Goal: Task Accomplishment & Management: Use online tool/utility

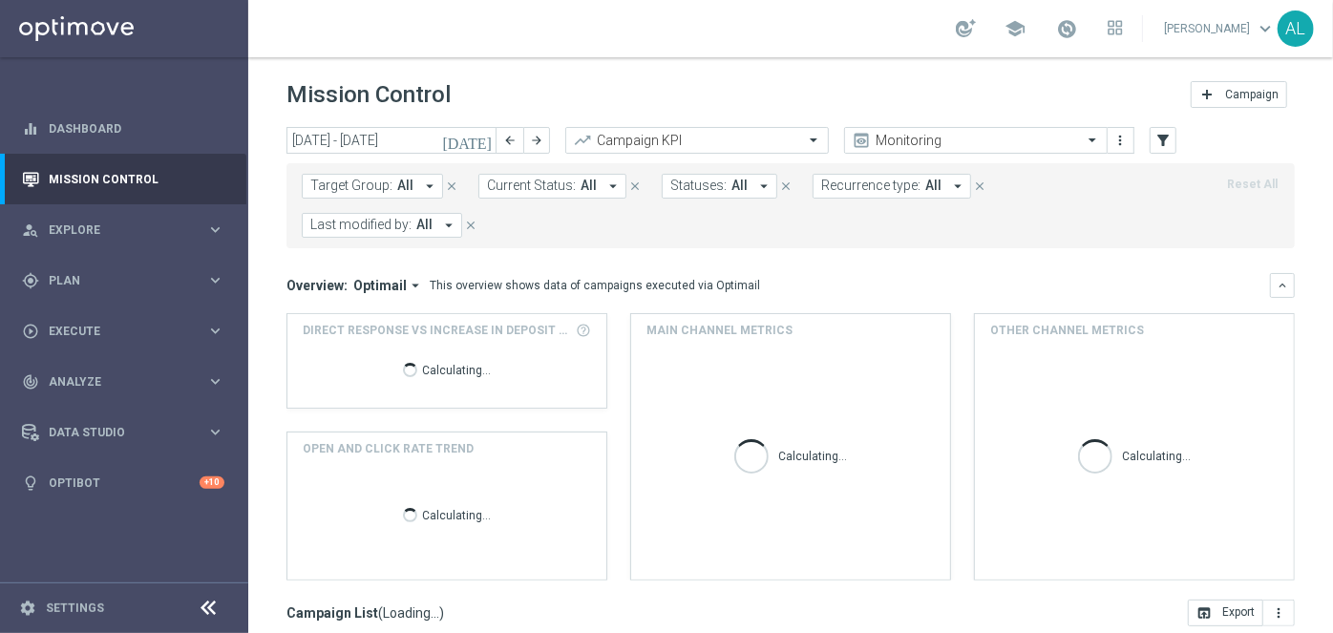
click at [339, 183] on span "Target Group:" at bounding box center [351, 186] width 82 height 16
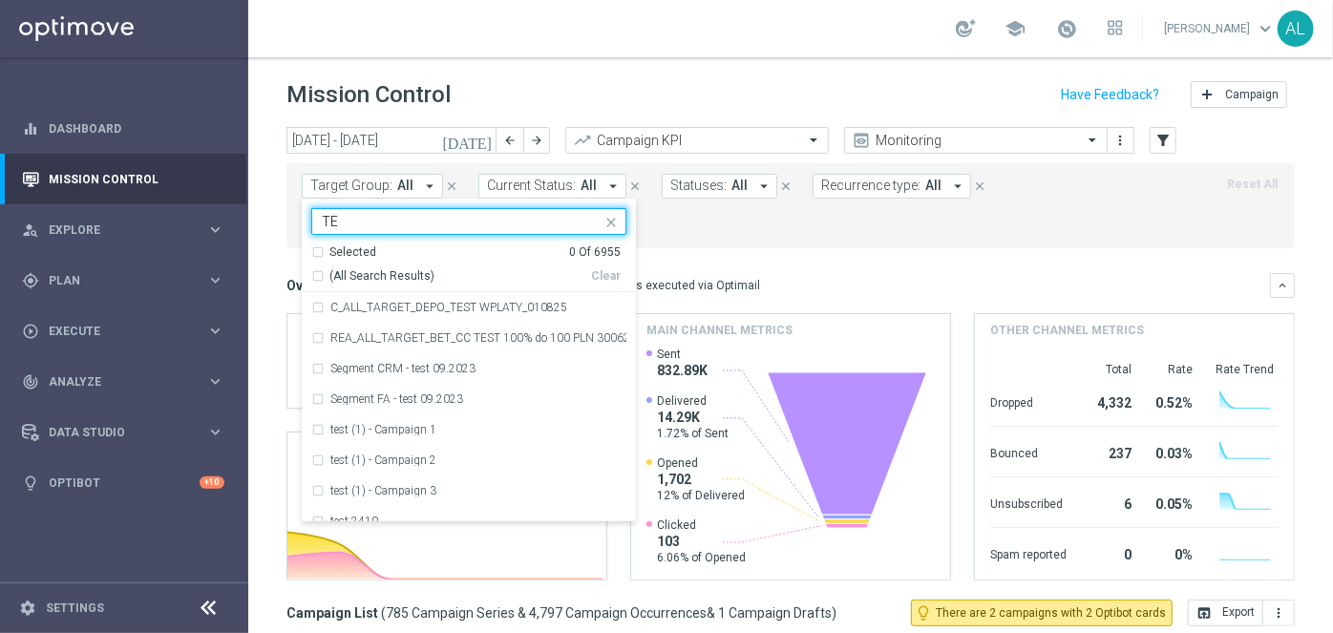
type input "T"
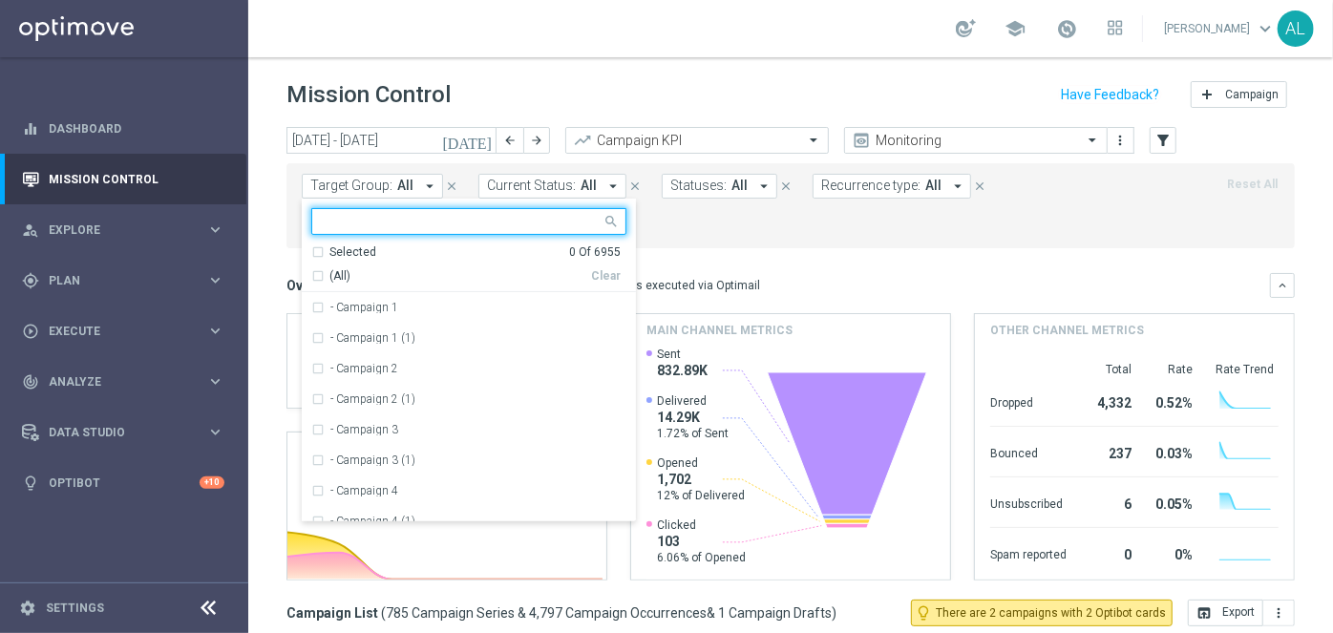
click at [412, 217] on span "Last modified by:" at bounding box center [360, 225] width 101 height 16
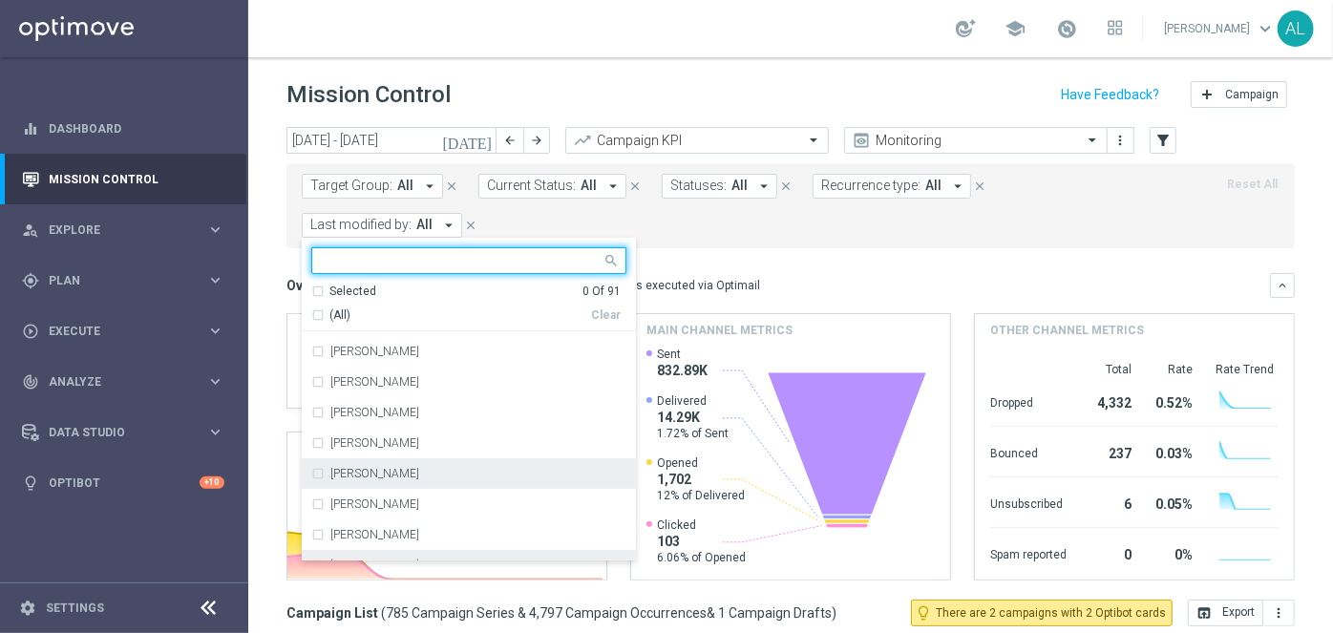
scroll to position [86, 0]
click at [419, 469] on label "[PERSON_NAME]" at bounding box center [374, 474] width 89 height 11
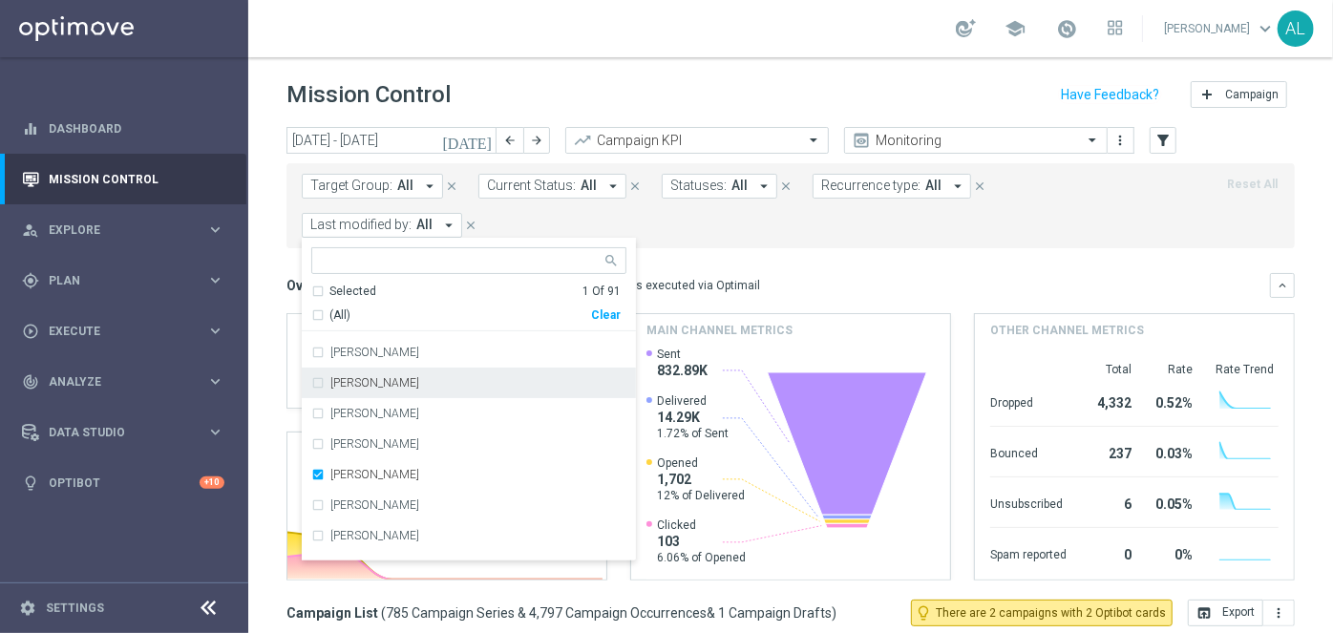
click at [864, 248] on mini-dashboard "Overview: Optimail arrow_drop_down This overview shows data of campaigns execut…" at bounding box center [790, 423] width 1008 height 351
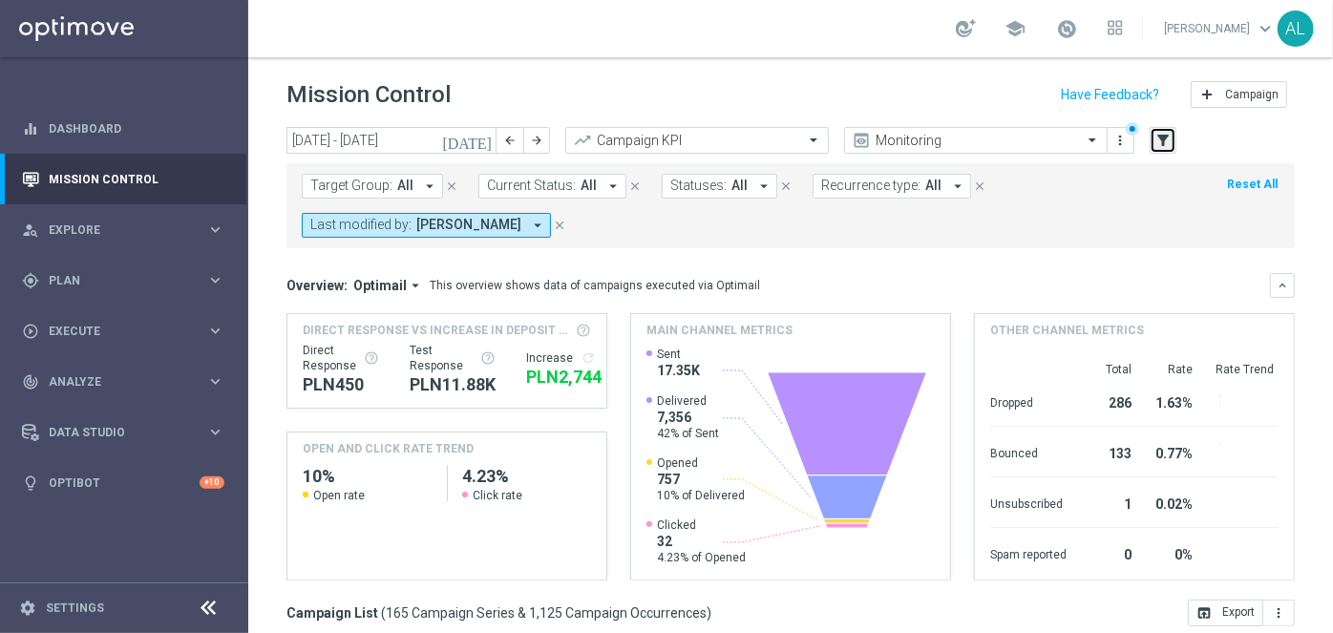
click at [1171, 136] on icon "filter_alt" at bounding box center [1162, 140] width 17 height 17
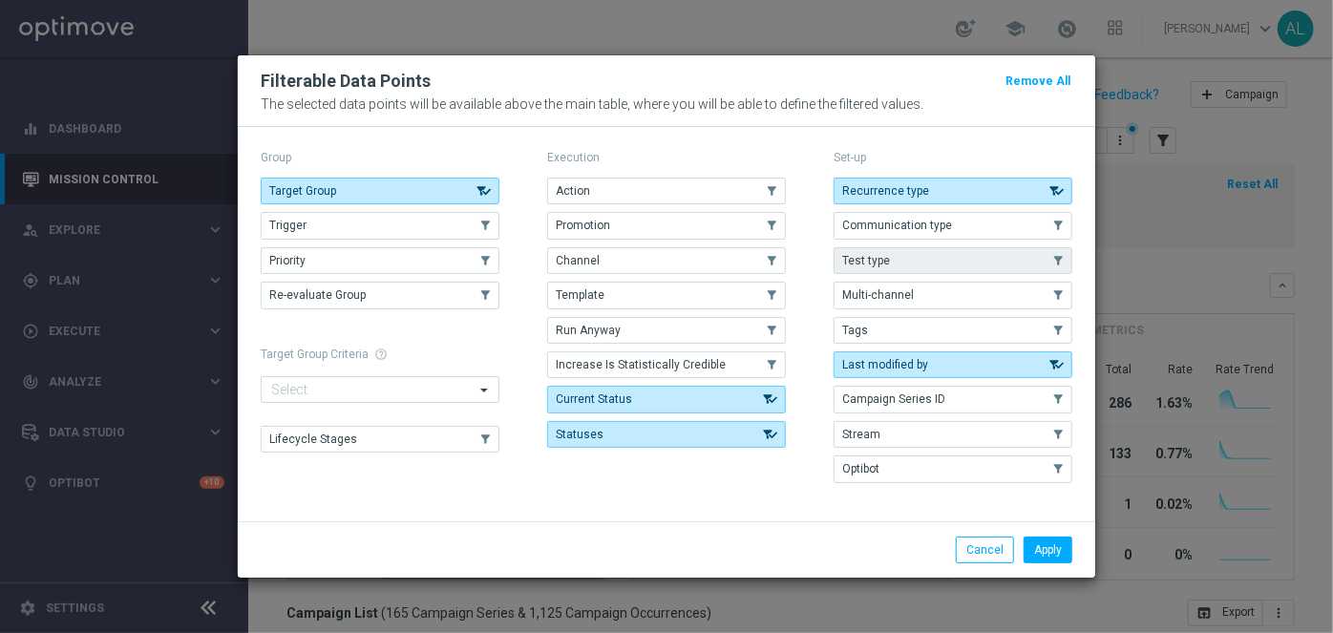
click at [909, 262] on button "Test type" at bounding box center [953, 260] width 239 height 27
click at [1044, 542] on button "Apply" at bounding box center [1048, 550] width 49 height 27
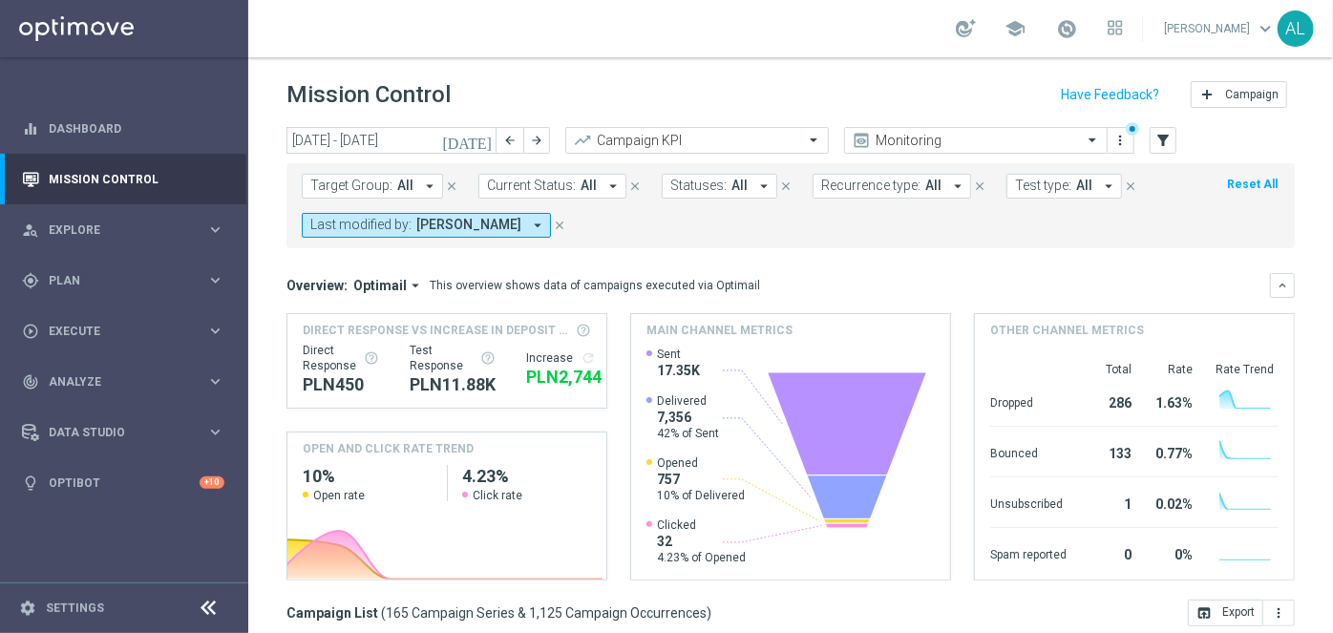
click at [1036, 194] on button "Test type: All arrow_drop_down" at bounding box center [1064, 186] width 116 height 25
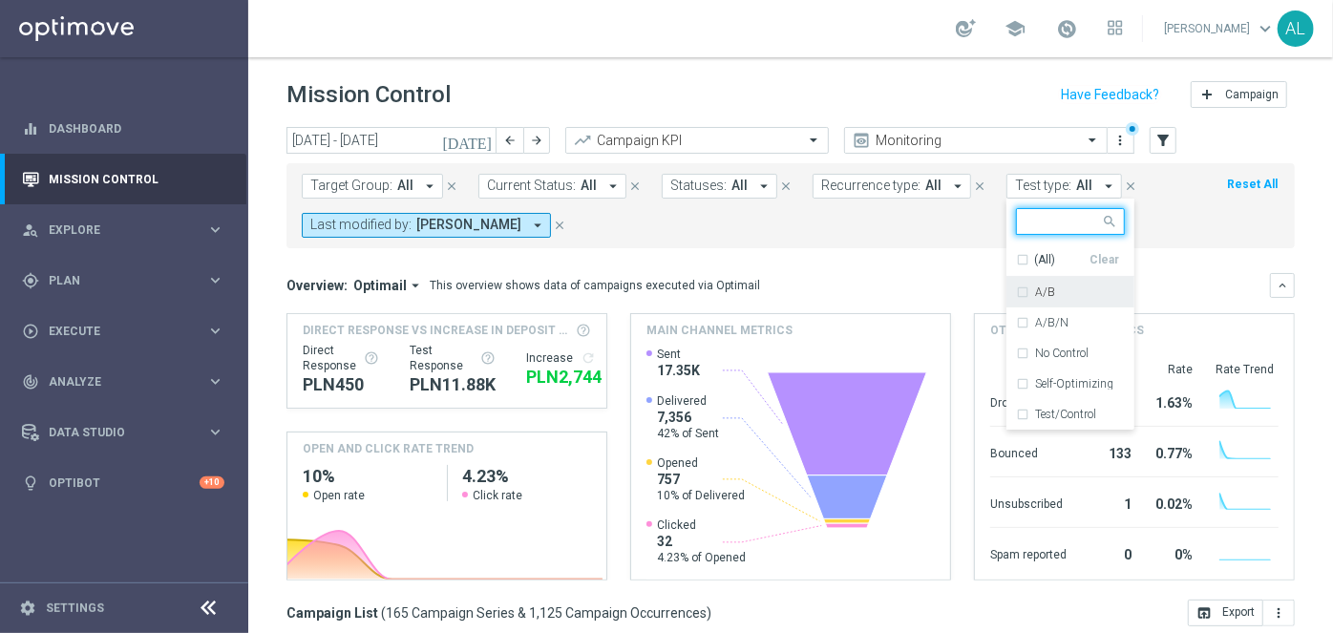
click at [1085, 287] on div "A/B" at bounding box center [1080, 291] width 90 height 11
click at [1151, 243] on div "Target Group: All arrow_drop_down close Current Status: All arrow_drop_down clo…" at bounding box center [790, 205] width 1008 height 85
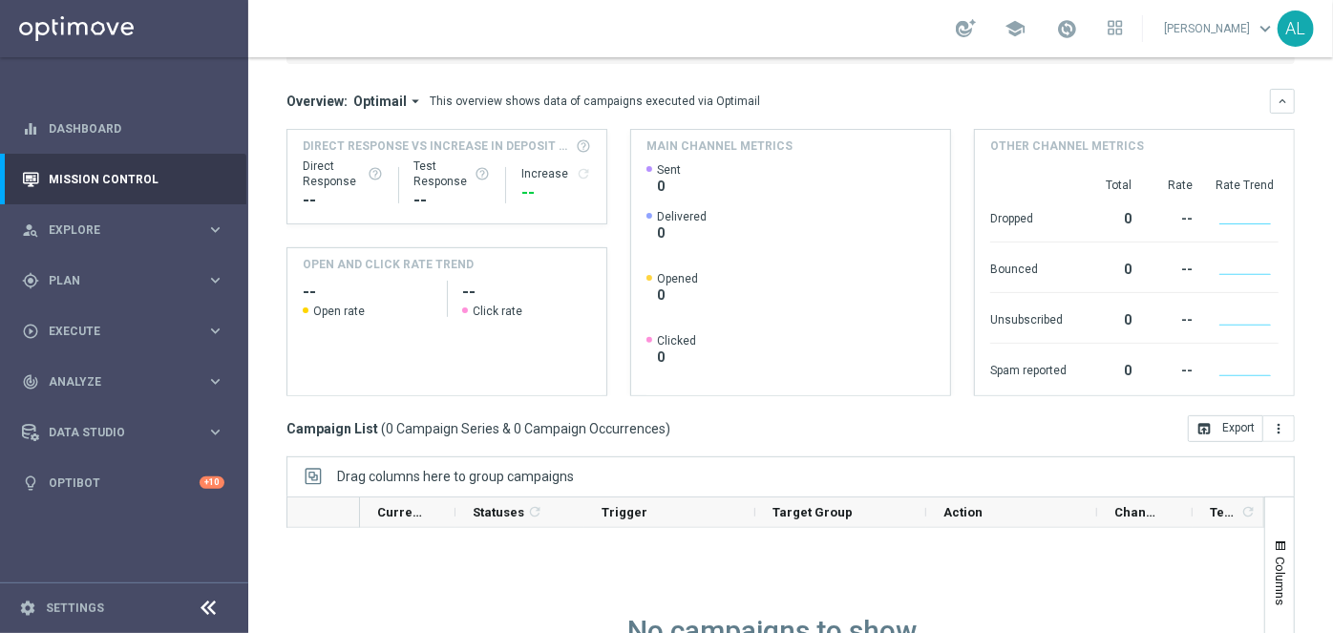
scroll to position [0, 0]
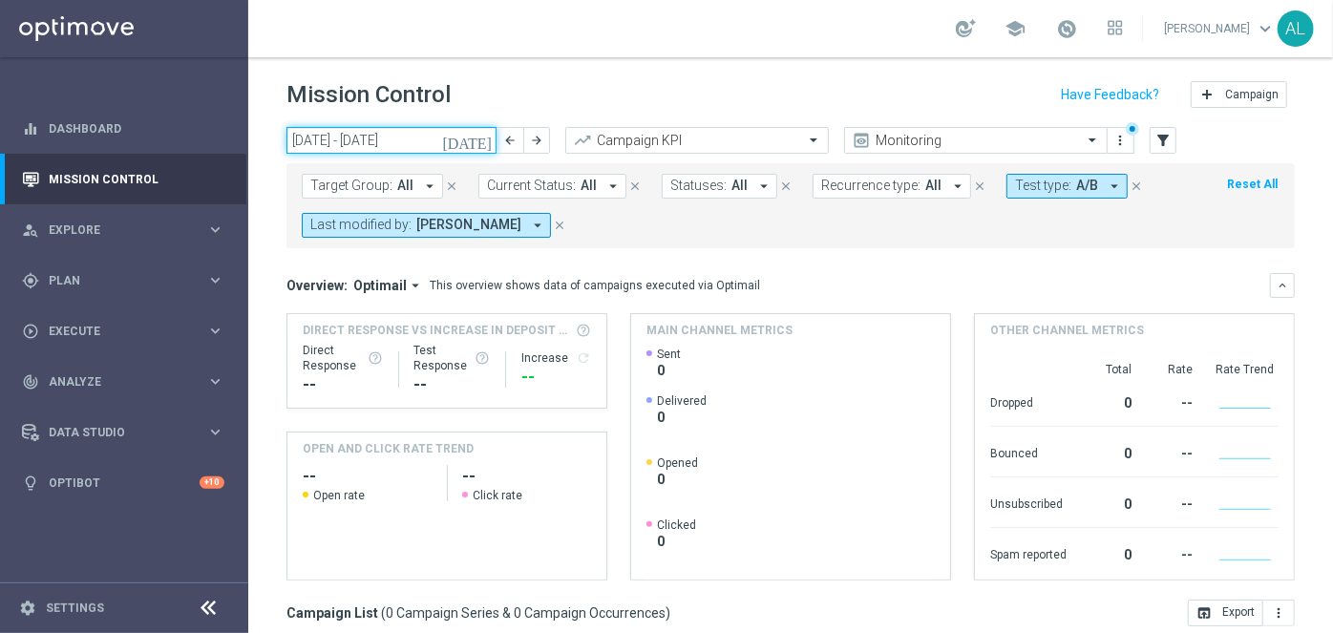
click at [368, 138] on input "[DATE] - [DATE]" at bounding box center [391, 140] width 210 height 27
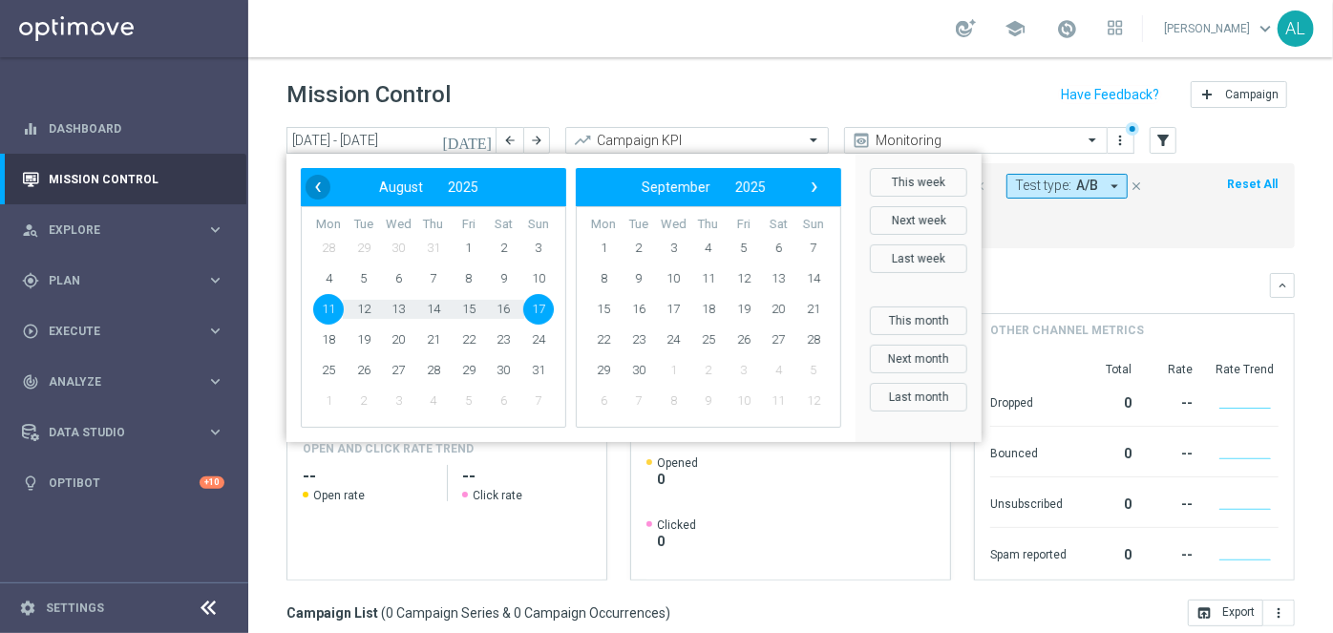
click at [322, 184] on span "‹" at bounding box center [318, 187] width 25 height 25
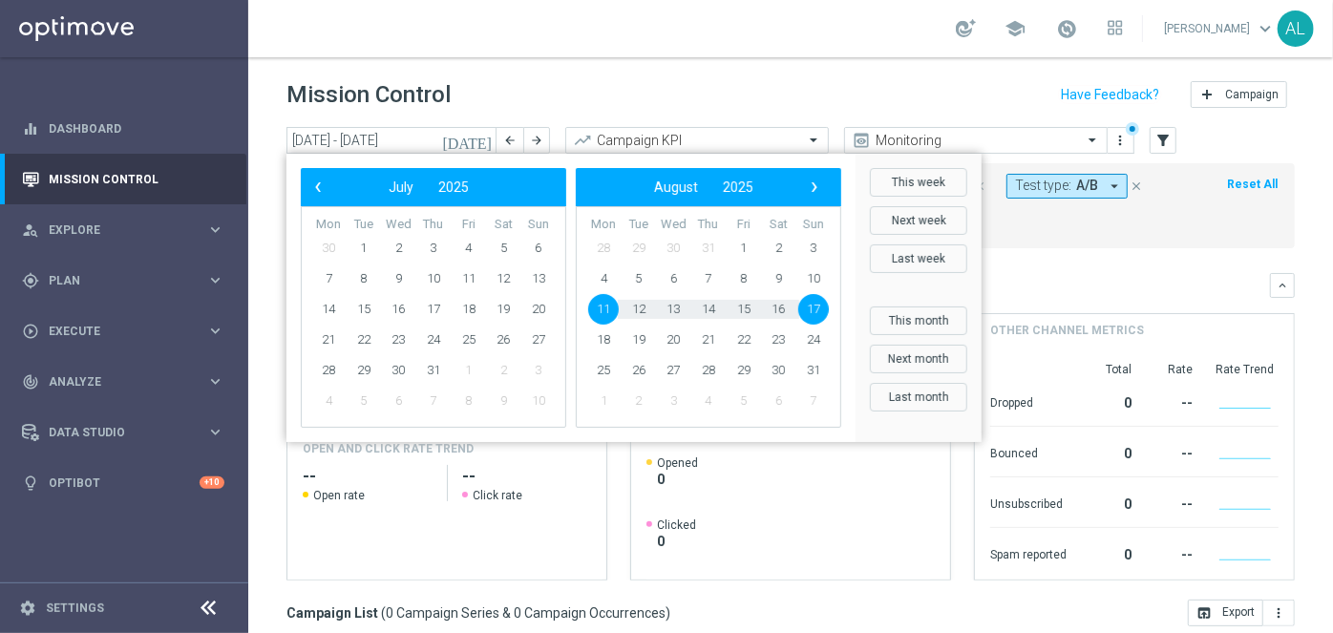
click at [322, 184] on span "‹" at bounding box center [318, 187] width 25 height 25
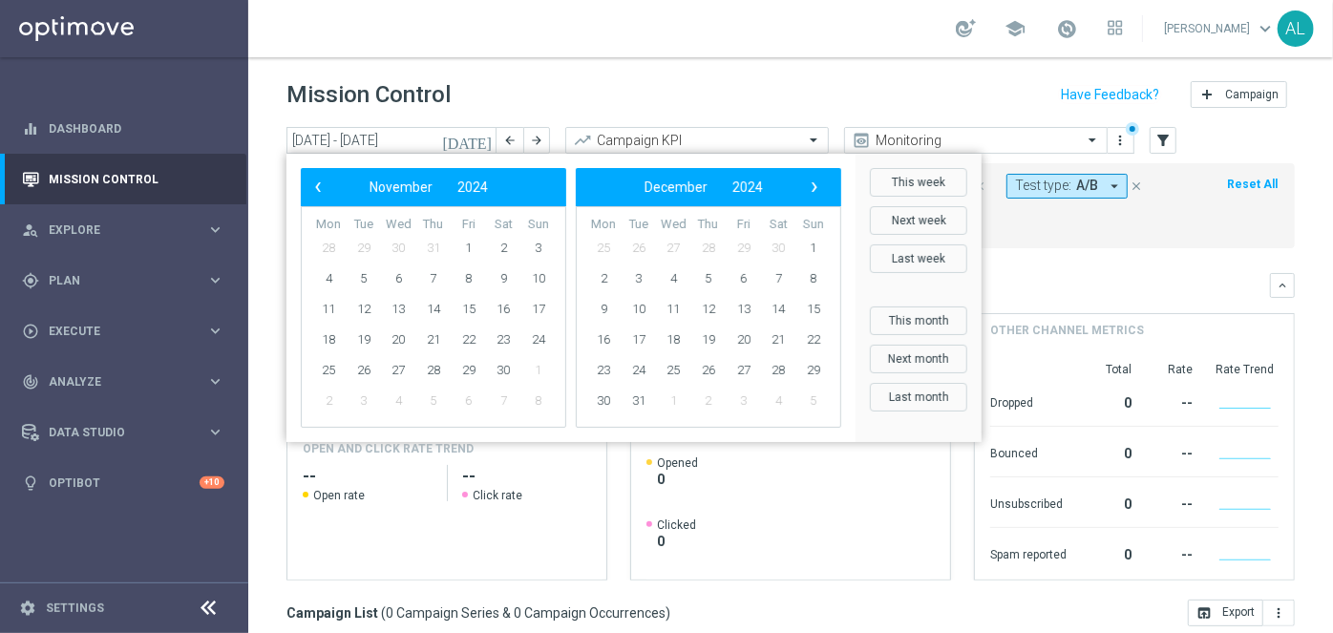
click at [322, 184] on span "‹" at bounding box center [318, 187] width 25 height 25
click at [322, 183] on span "‹" at bounding box center [318, 187] width 25 height 25
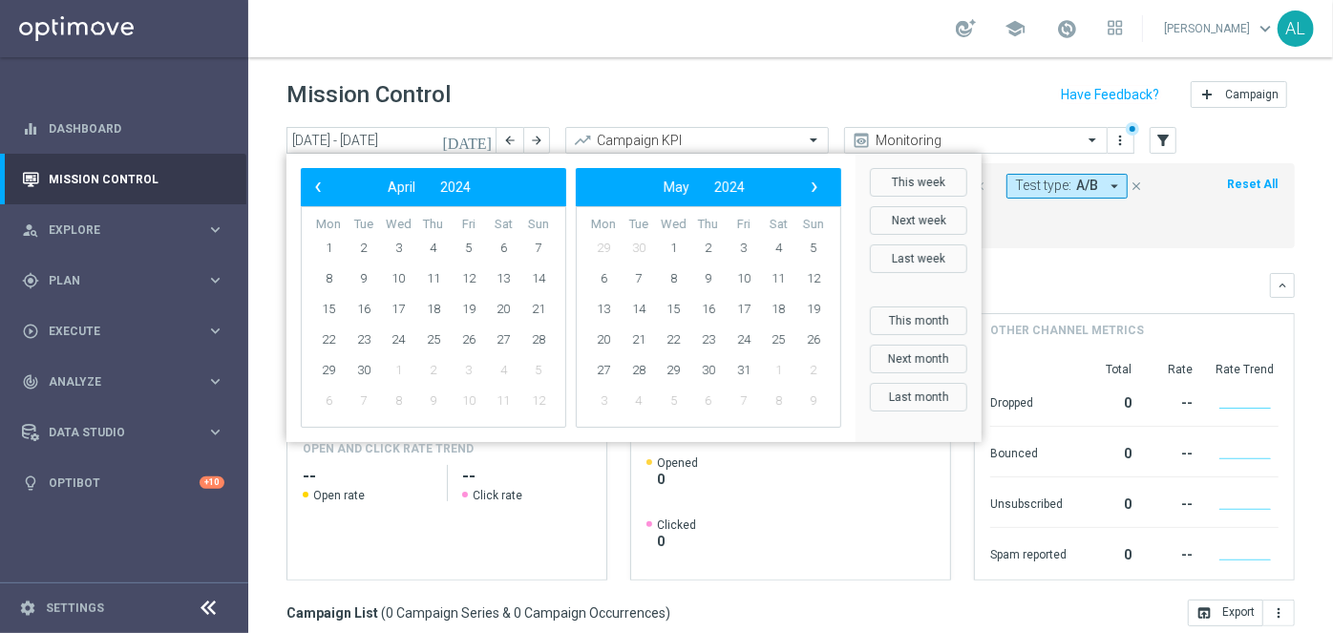
click at [322, 183] on span "‹" at bounding box center [318, 187] width 25 height 25
click at [322, 182] on span "‹" at bounding box center [318, 187] width 25 height 25
click at [472, 248] on span "1" at bounding box center [469, 248] width 31 height 31
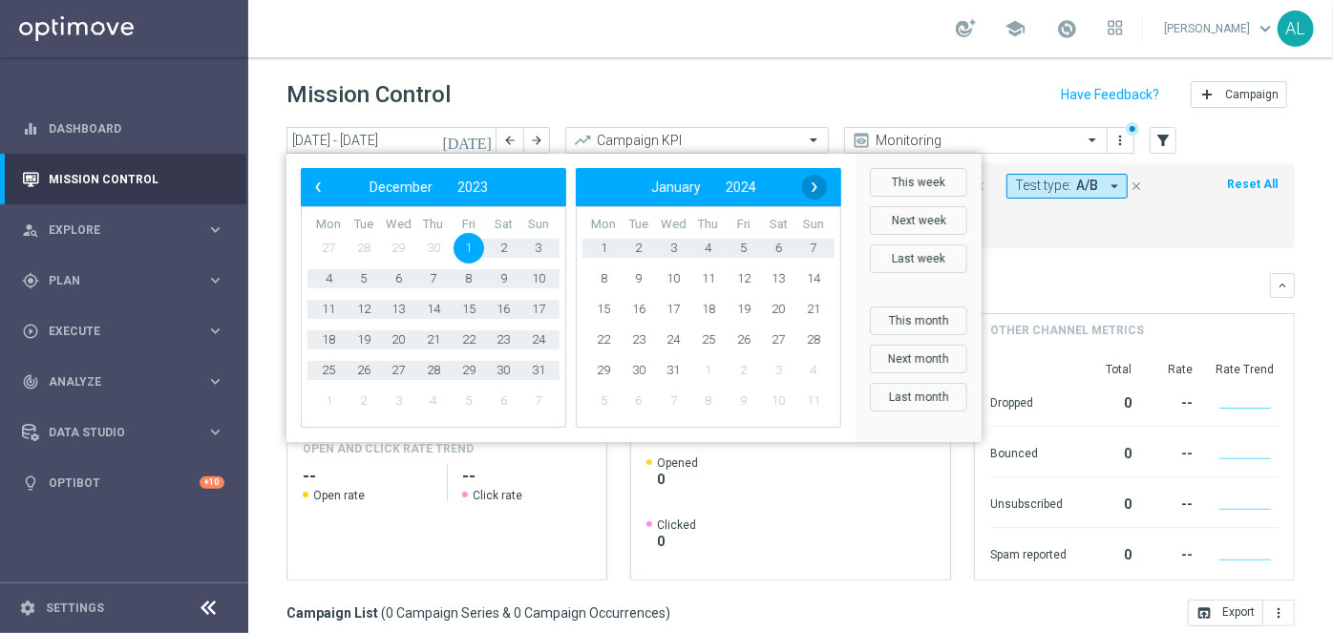
click at [813, 192] on span "›" at bounding box center [814, 187] width 25 height 25
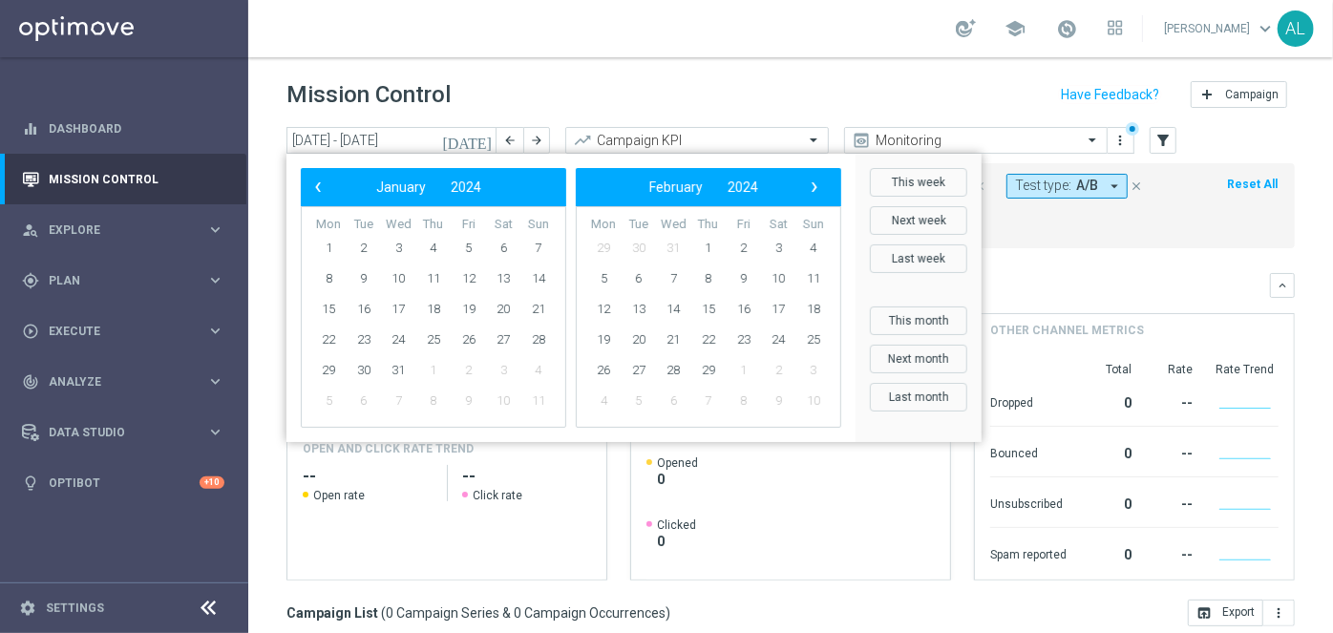
click at [813, 192] on span "›" at bounding box center [814, 187] width 25 height 25
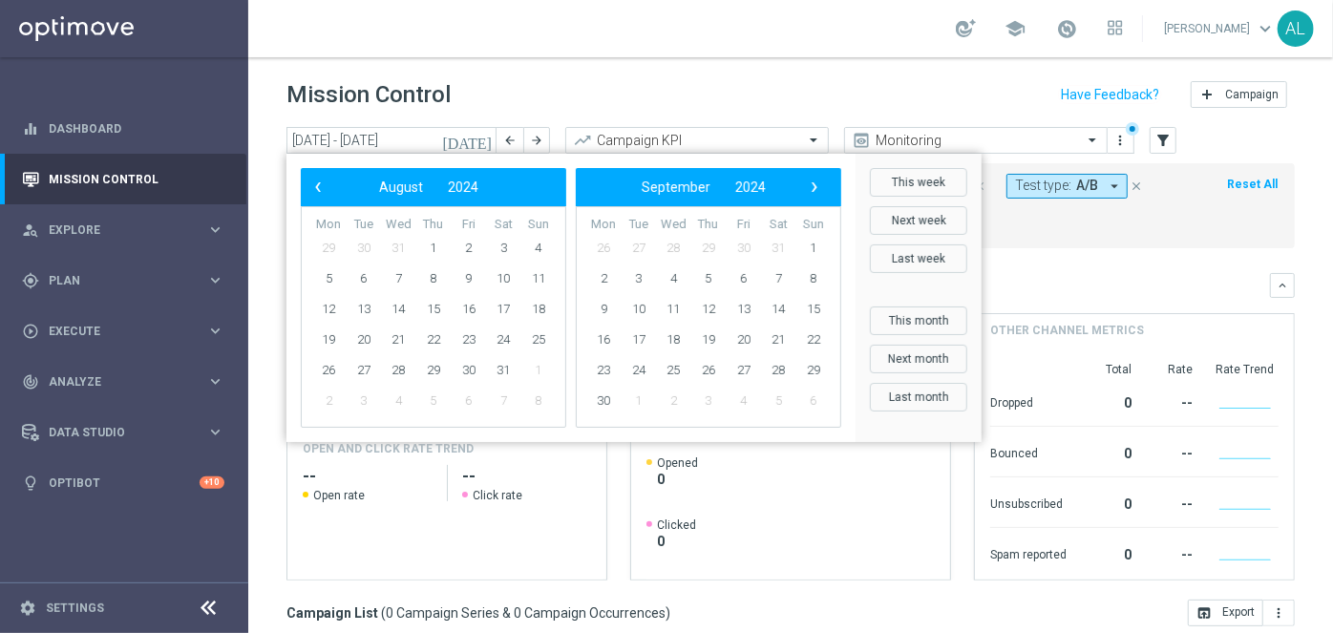
click at [813, 192] on span "›" at bounding box center [814, 187] width 25 height 25
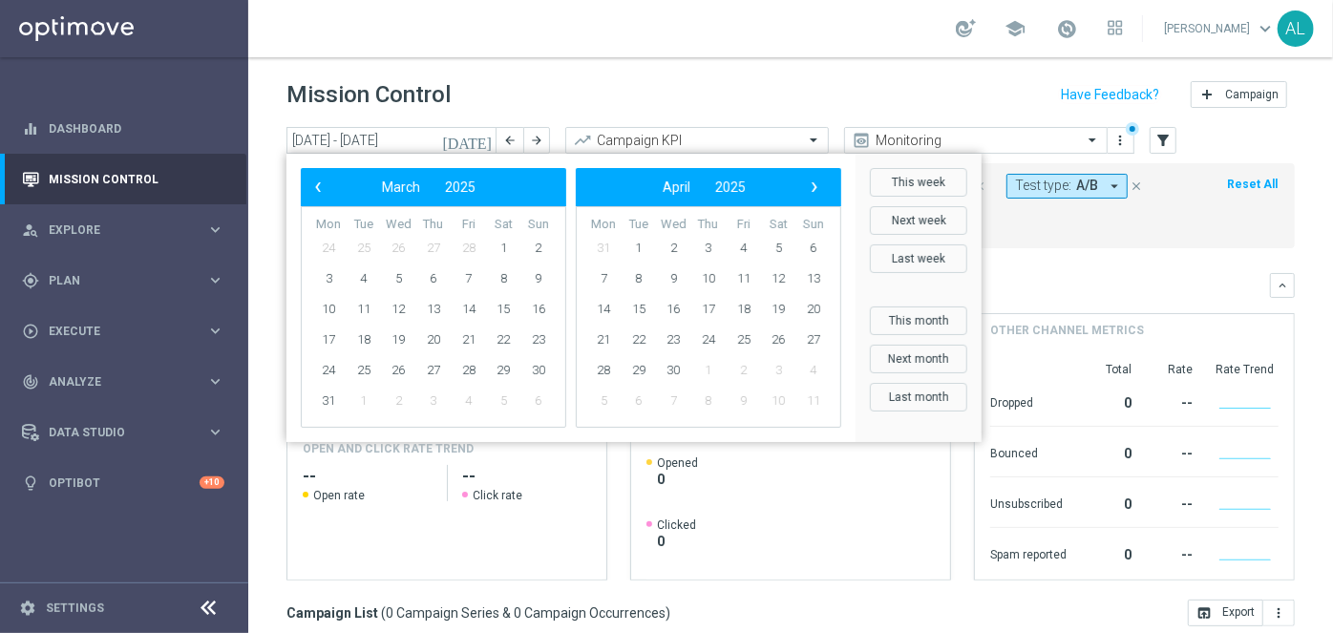
click at [813, 192] on span "›" at bounding box center [814, 187] width 25 height 25
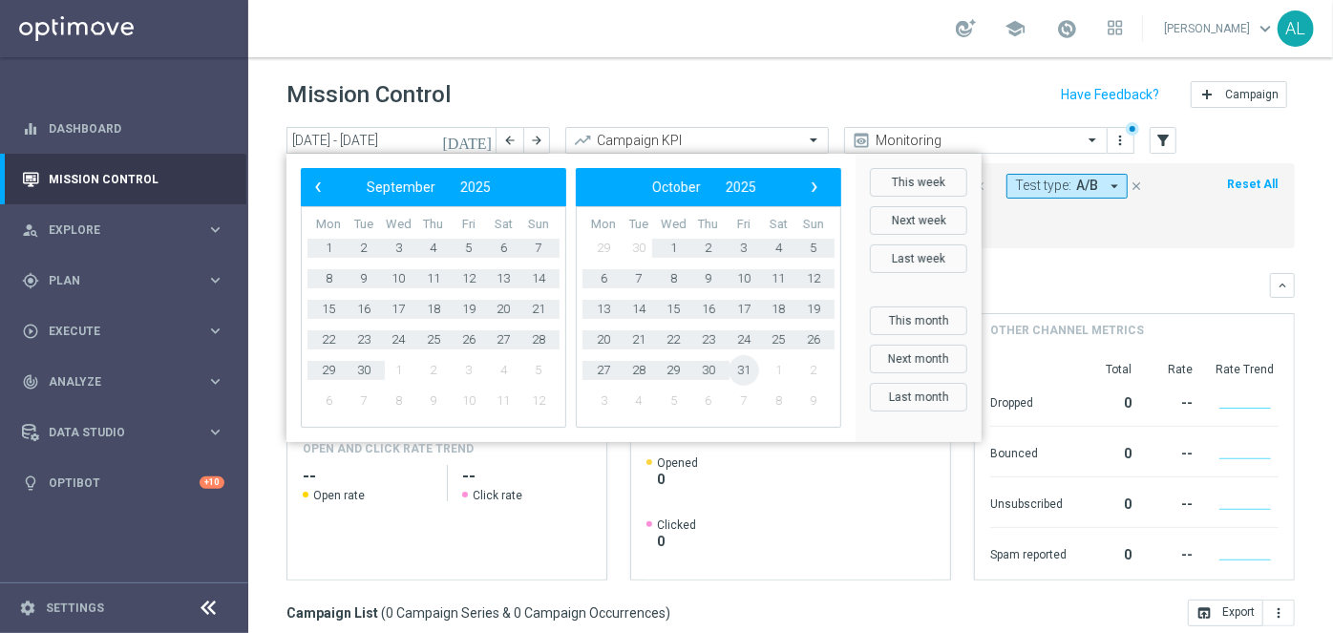
click at [733, 370] on span "31" at bounding box center [744, 370] width 31 height 31
type input "[DATE] - [DATE]"
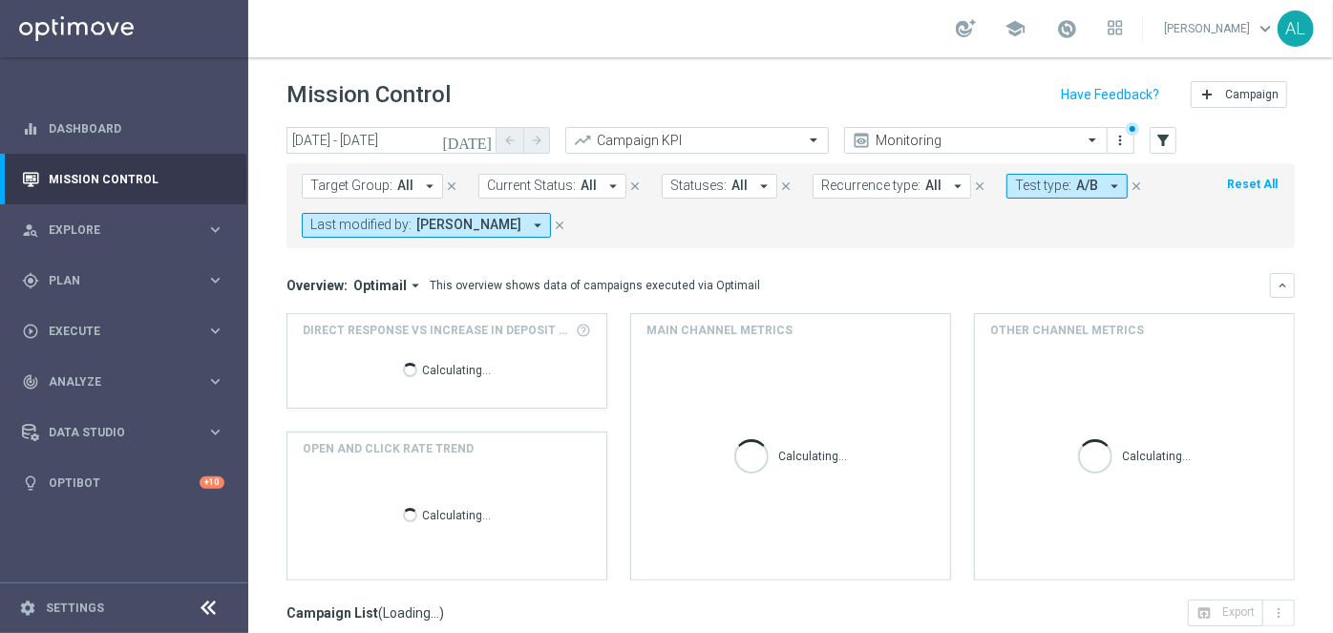
click at [1034, 186] on span "Test type:" at bounding box center [1043, 186] width 56 height 16
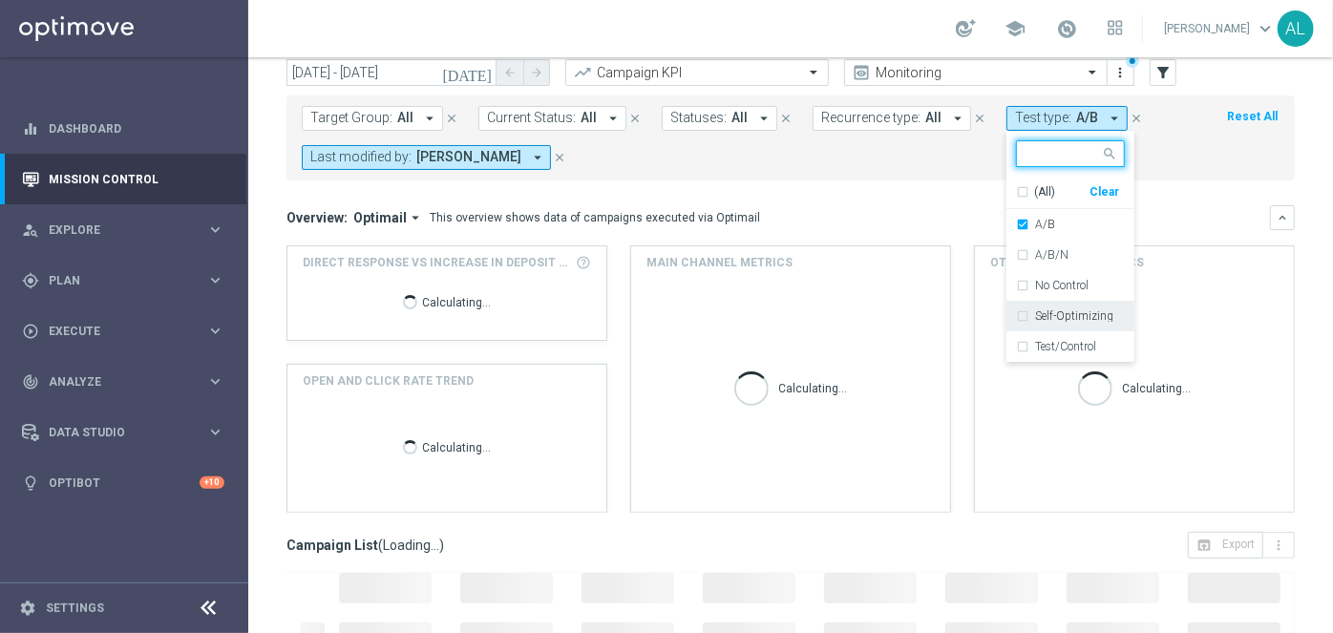
scroll to position [86, 0]
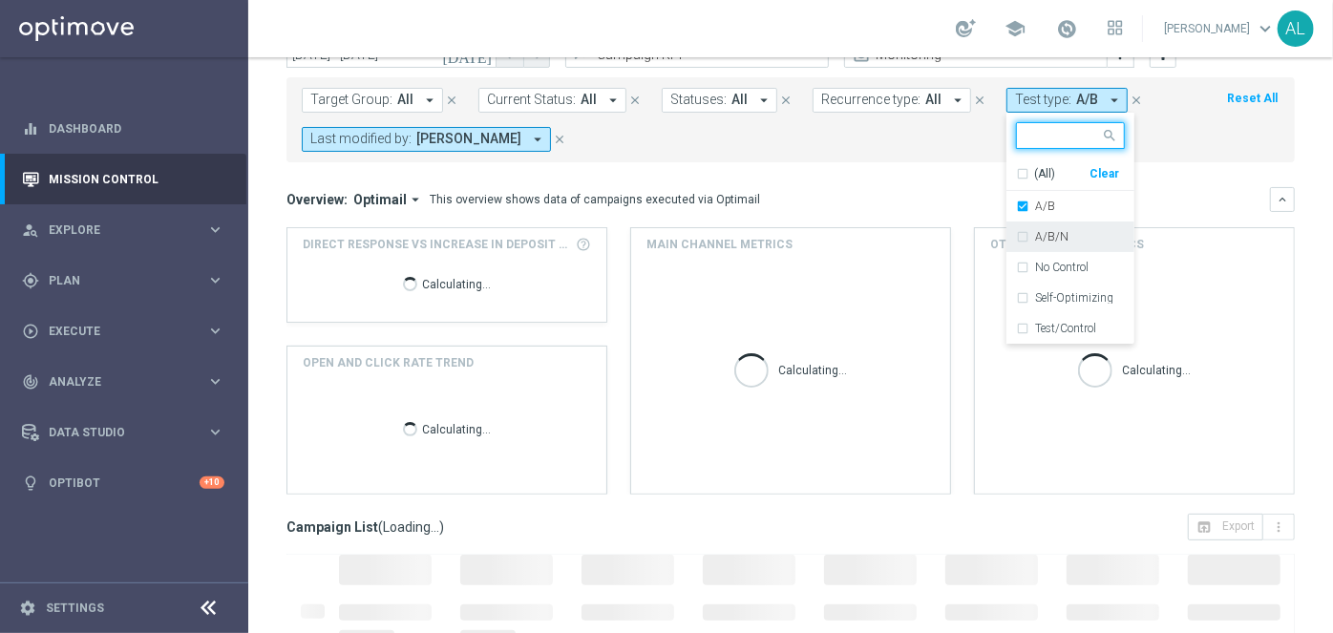
click at [1064, 238] on div "A/B/N" at bounding box center [1080, 236] width 90 height 11
click at [1143, 202] on div "Overview: Optimail arrow_drop_down This overview shows data of campaigns execut…" at bounding box center [778, 199] width 984 height 17
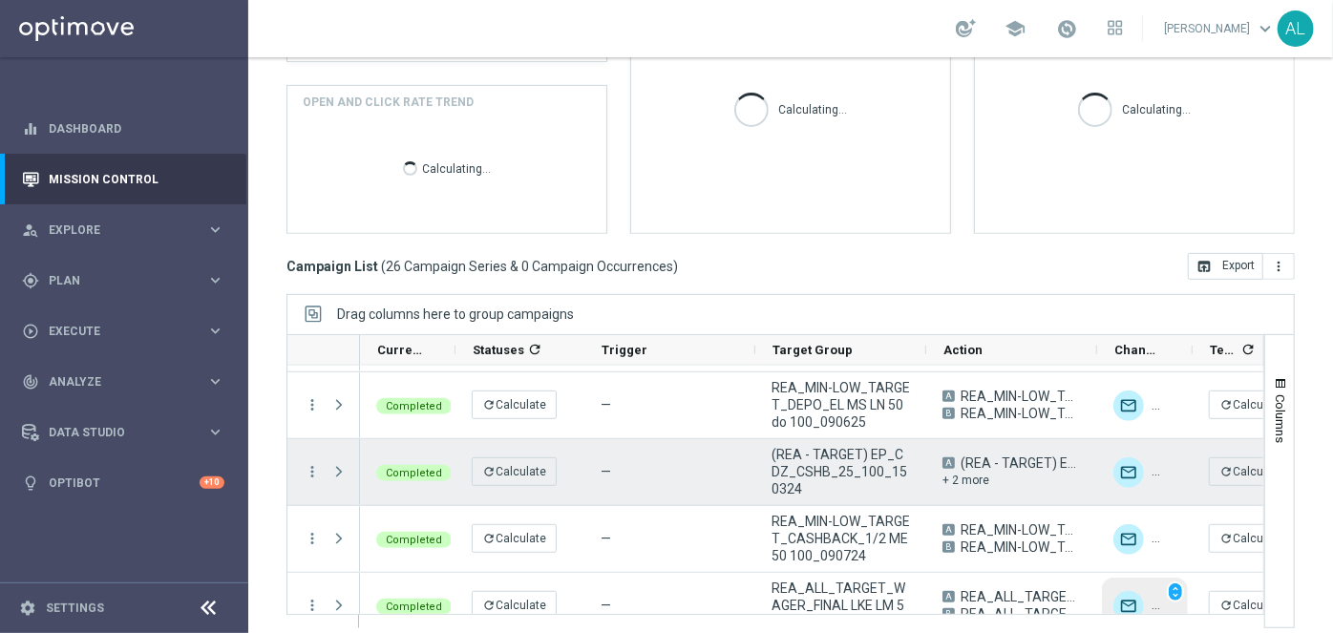
scroll to position [347, 0]
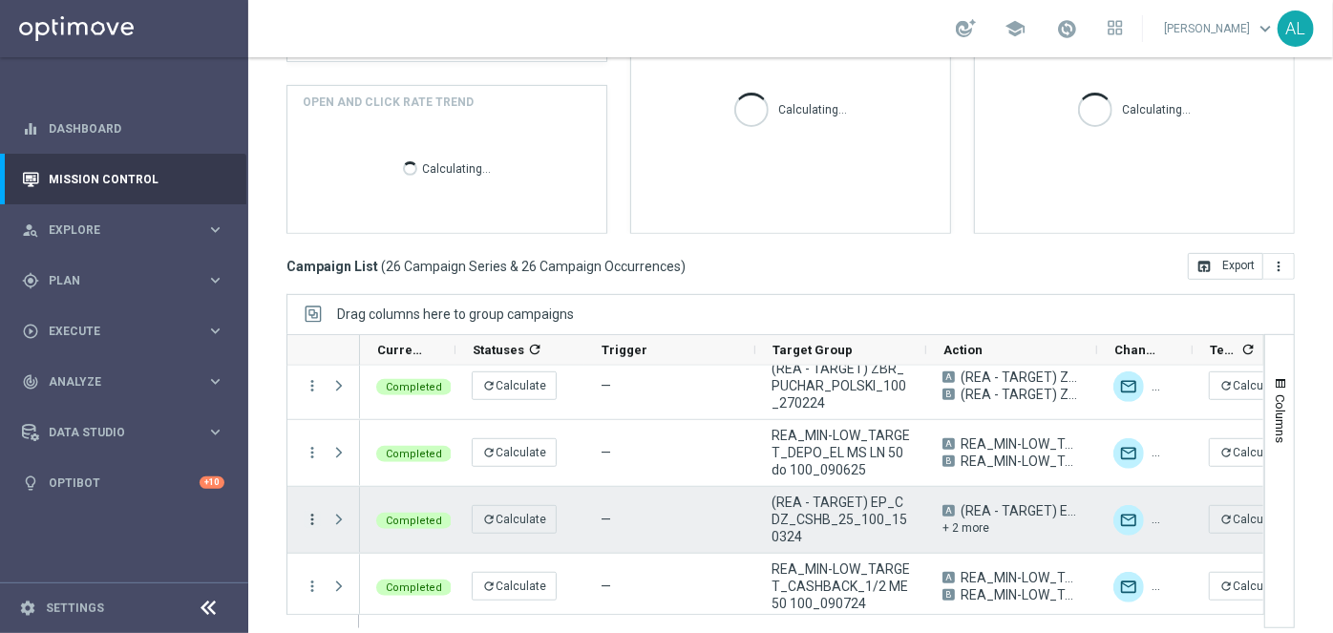
click at [306, 519] on icon "more_vert" at bounding box center [312, 519] width 17 height 17
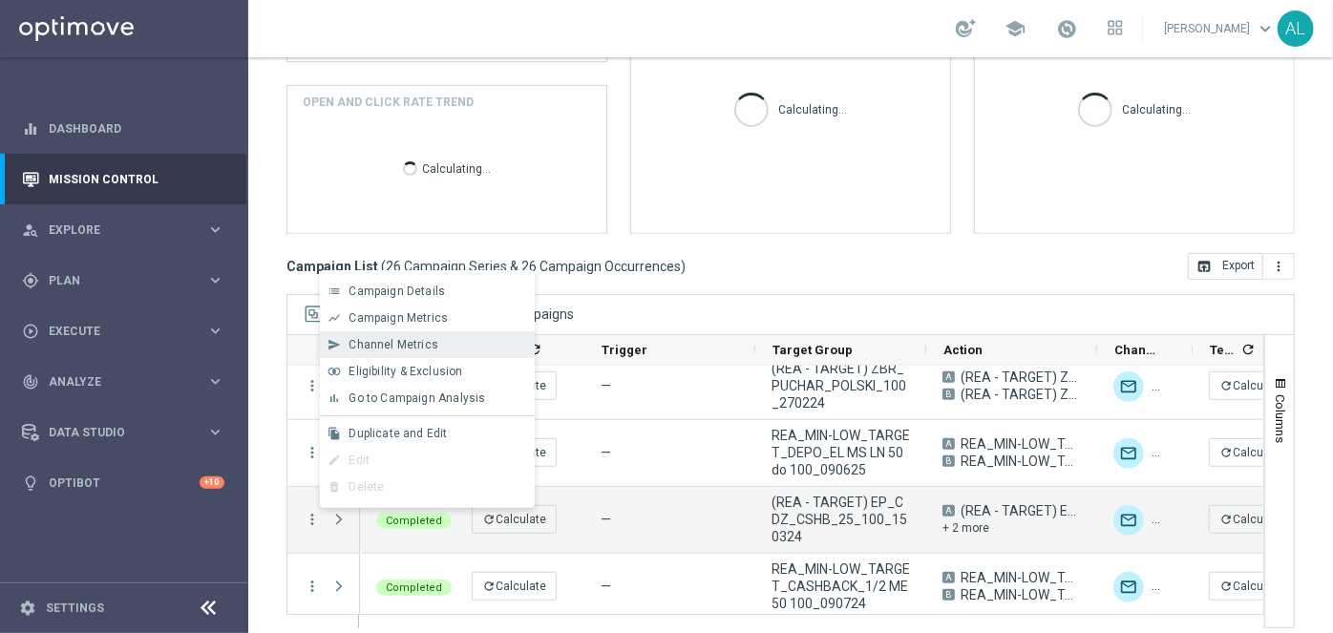
click at [422, 350] on span "Channel Metrics" at bounding box center [394, 344] width 90 height 13
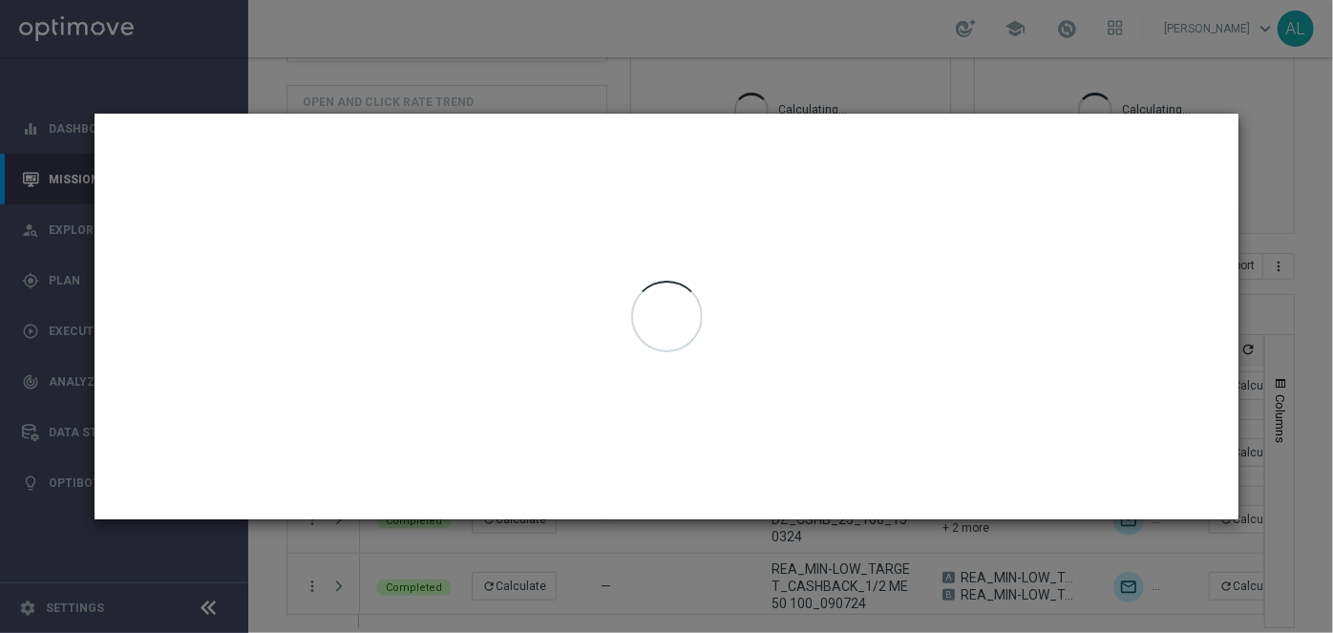
click at [1172, 85] on modal-container "Channel Metrics open_in_browser Export (REA - TARGET) EP_CDZ_CSHB_25_100_150324…" at bounding box center [666, 316] width 1333 height 633
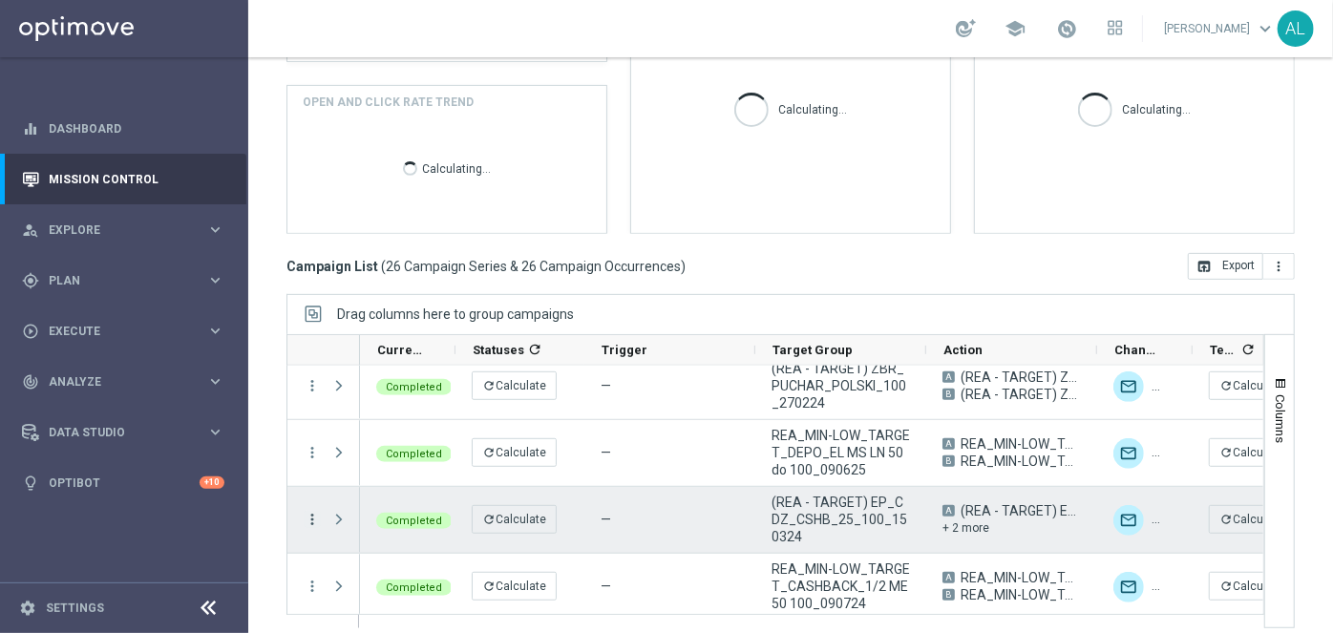
click at [305, 511] on icon "more_vert" at bounding box center [312, 519] width 17 height 17
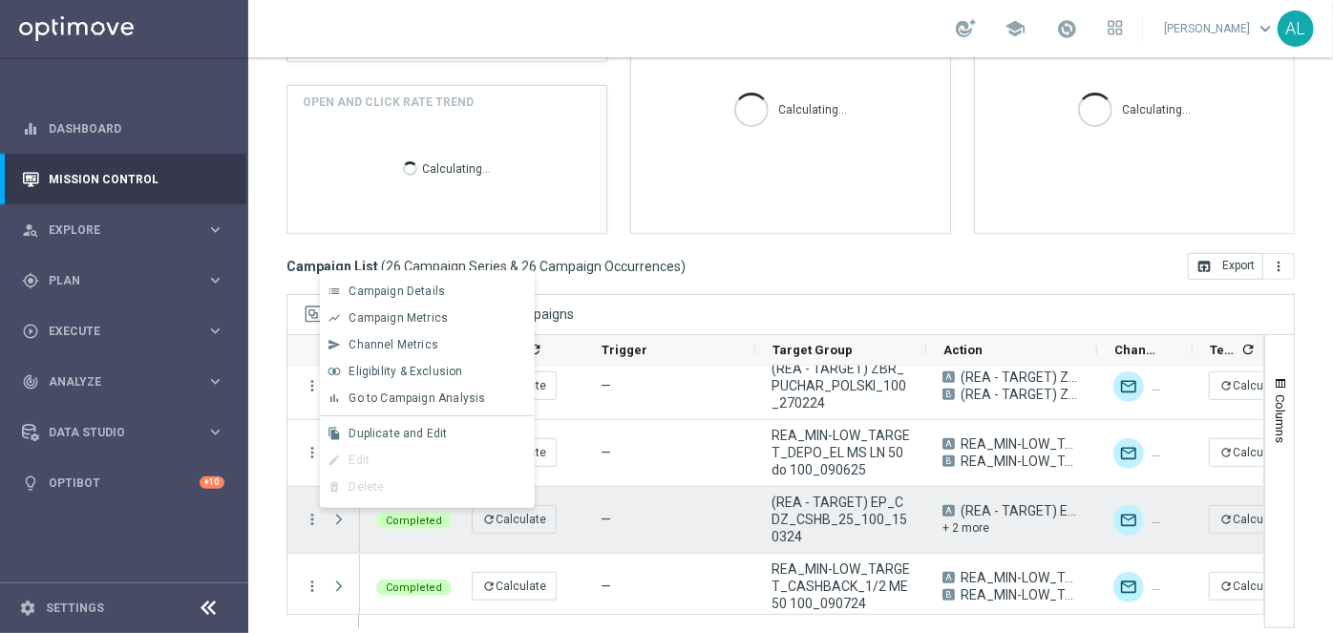
drag, startPoint x: 306, startPoint y: 515, endPoint x: 323, endPoint y: 510, distance: 17.8
click at [306, 515] on icon "more_vert" at bounding box center [312, 519] width 17 height 17
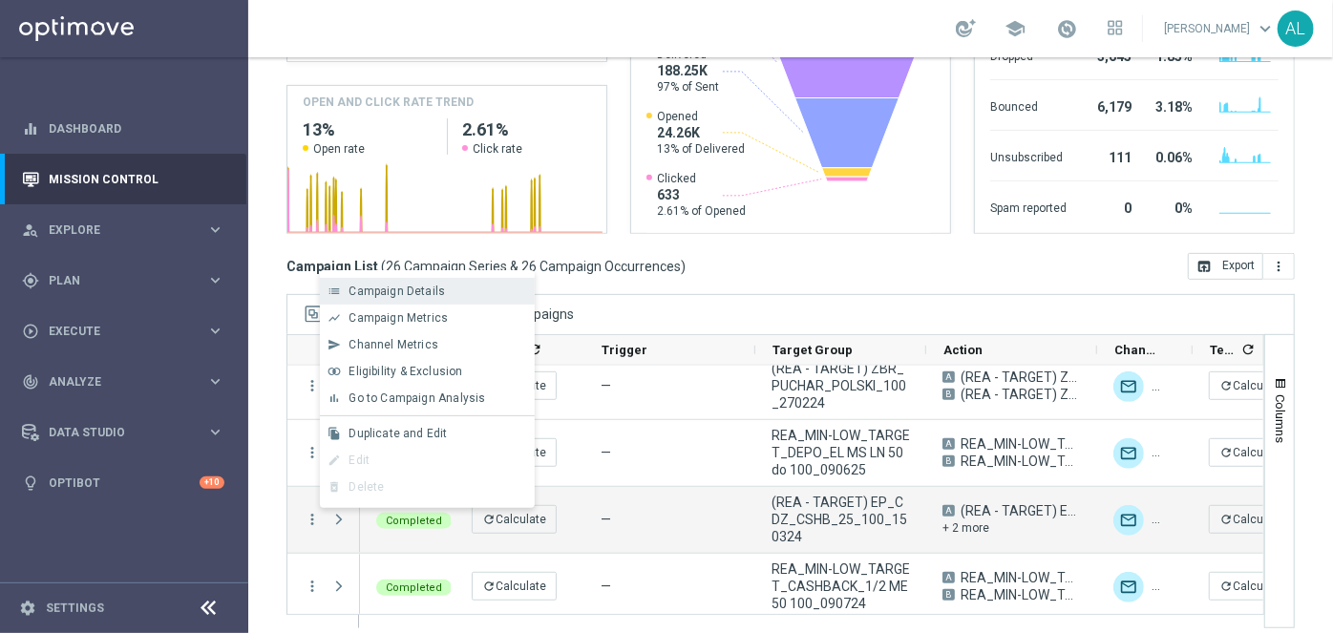
click at [432, 288] on span "Campaign Details" at bounding box center [397, 291] width 96 height 13
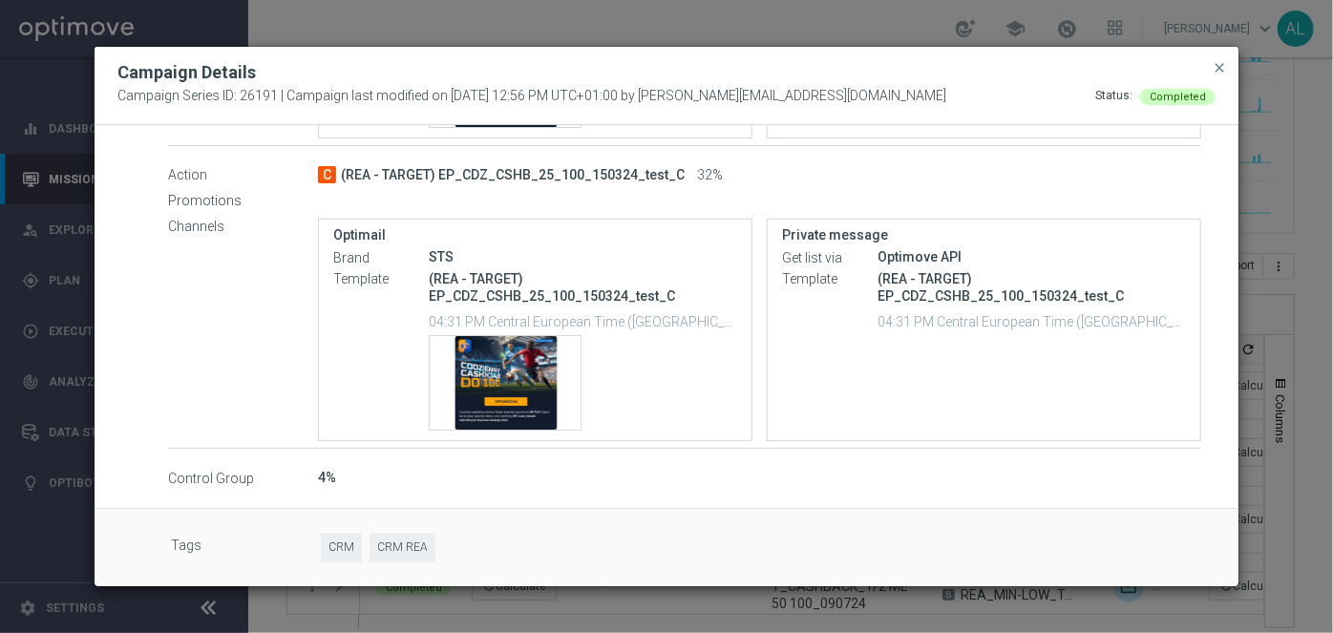
scroll to position [958, 0]
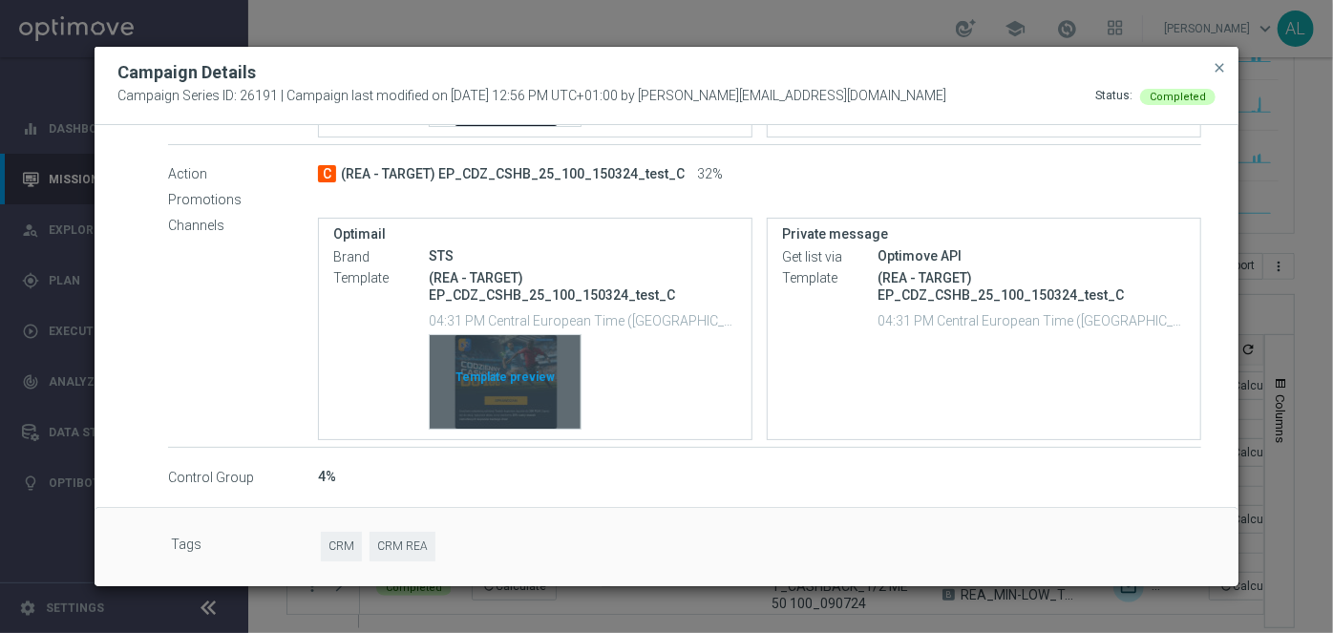
click at [509, 372] on div "Template preview" at bounding box center [505, 382] width 151 height 94
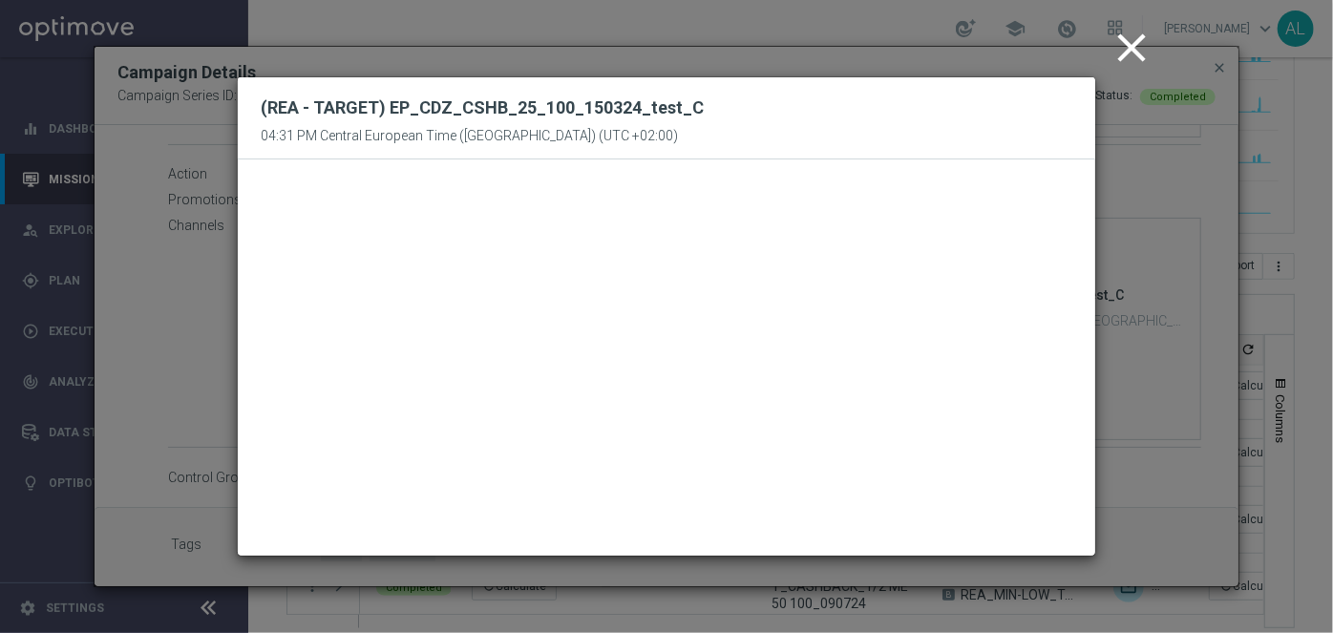
click at [1131, 52] on icon "close" at bounding box center [1132, 48] width 48 height 48
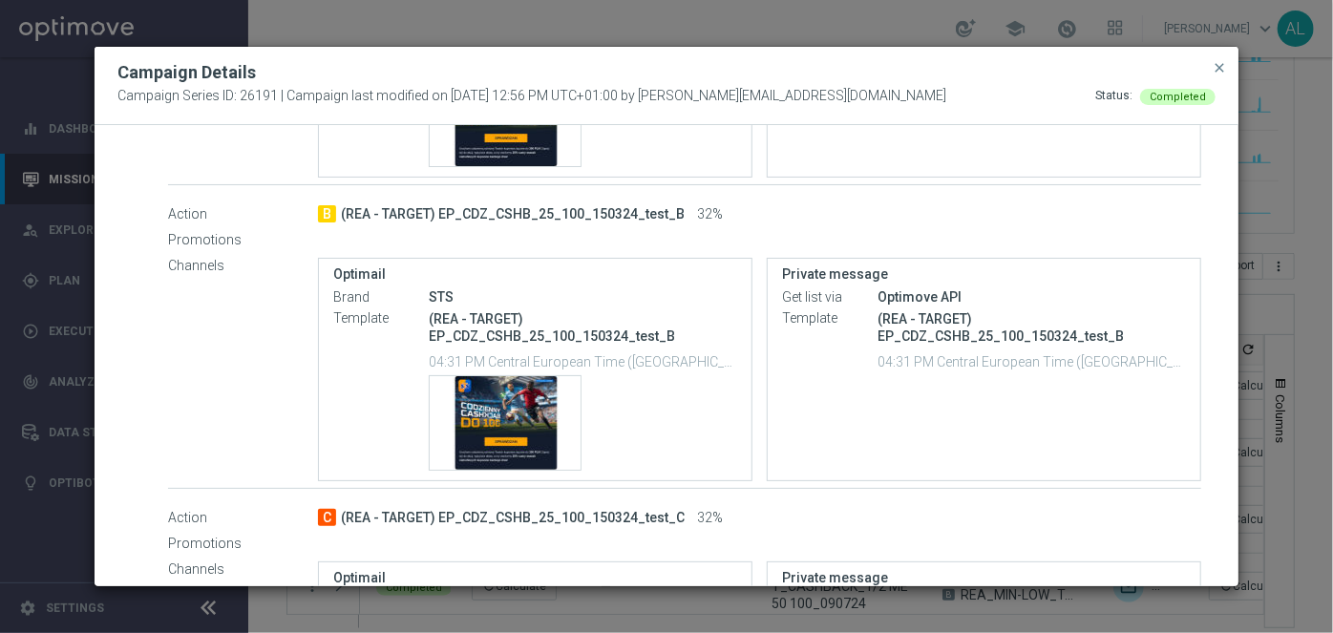
scroll to position [611, 0]
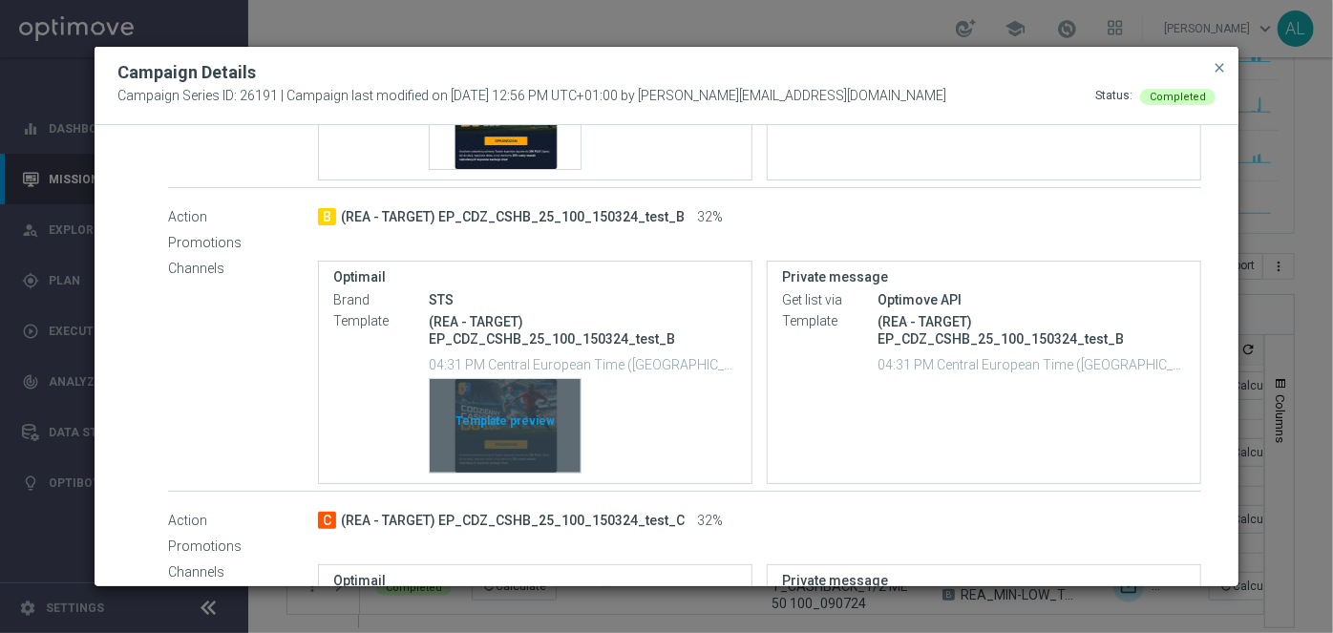
click at [508, 400] on div "Template preview" at bounding box center [505, 426] width 151 height 94
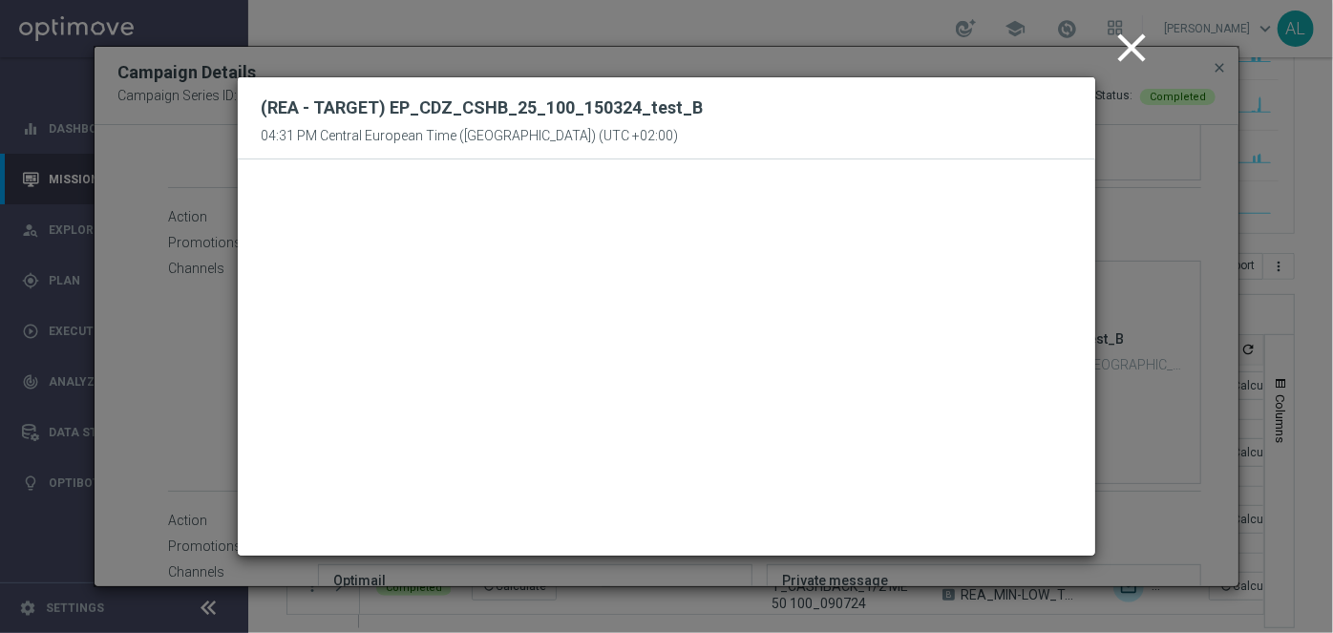
click at [1123, 41] on icon "close" at bounding box center [1132, 48] width 48 height 48
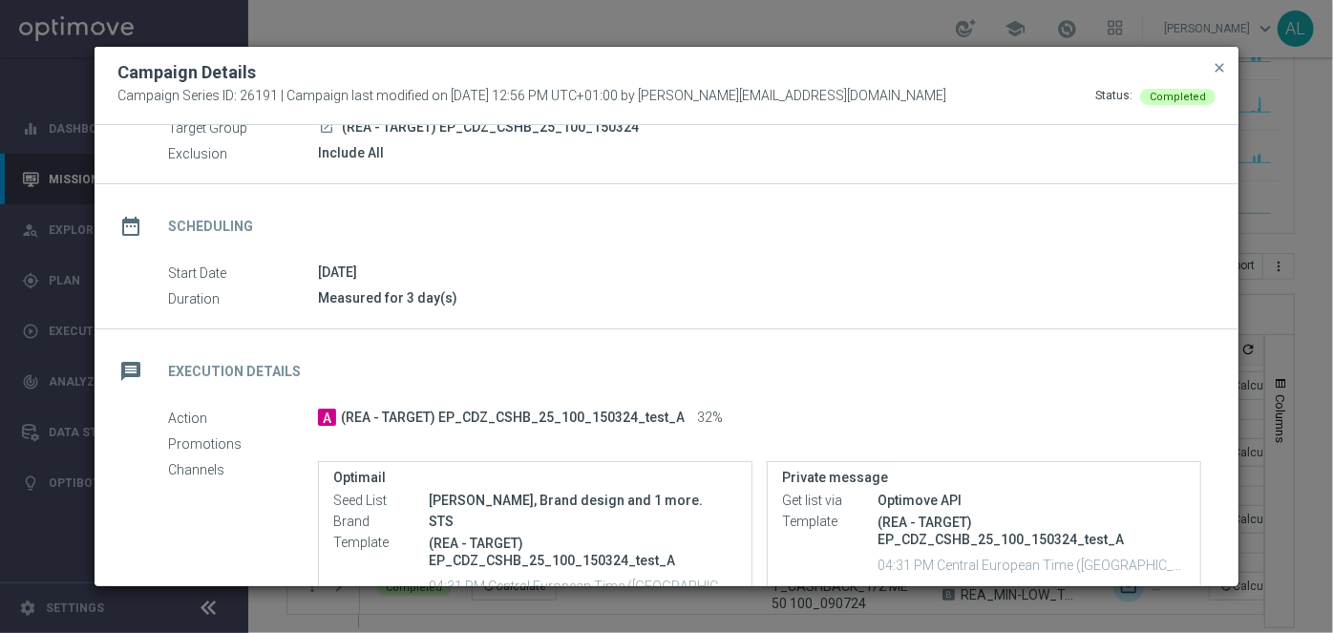
scroll to position [264, 0]
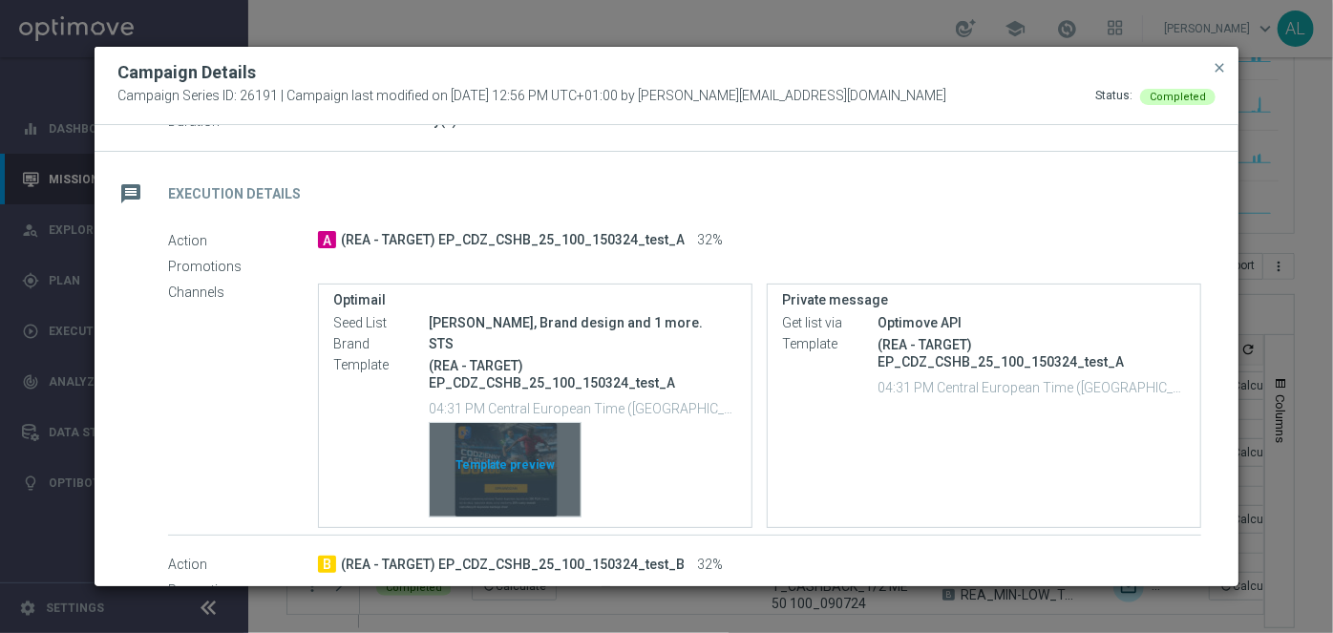
click at [494, 471] on div "Template preview" at bounding box center [505, 470] width 151 height 94
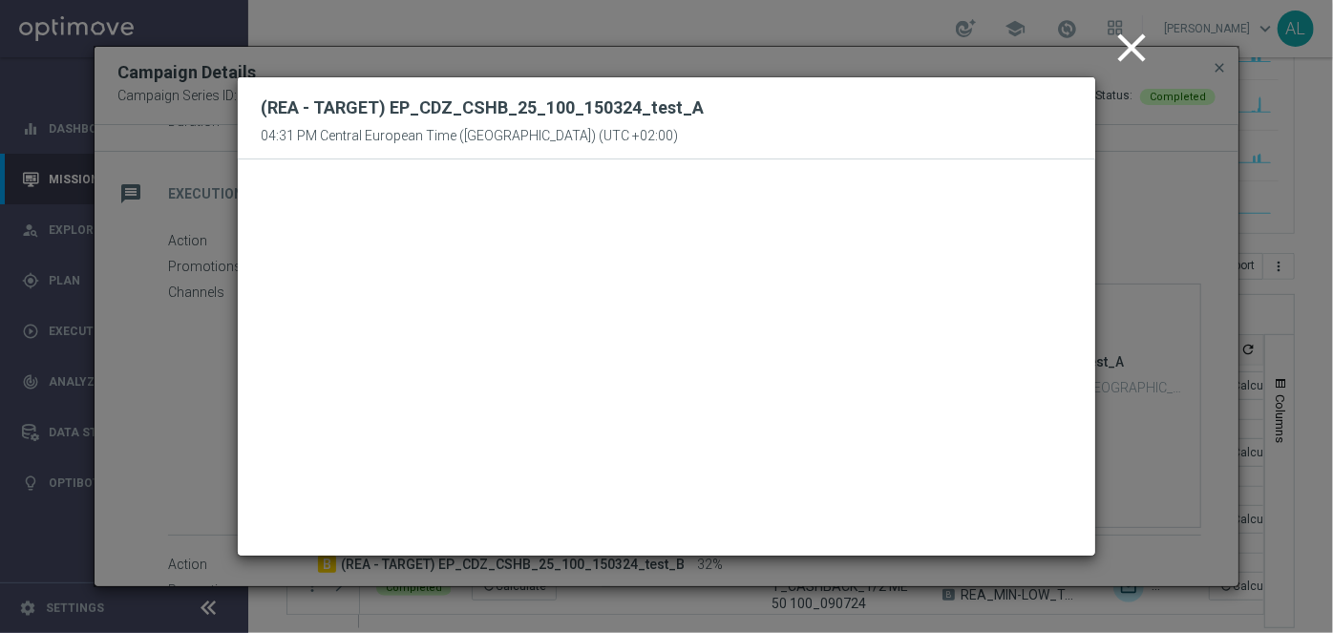
click at [1121, 49] on icon "close" at bounding box center [1132, 48] width 48 height 48
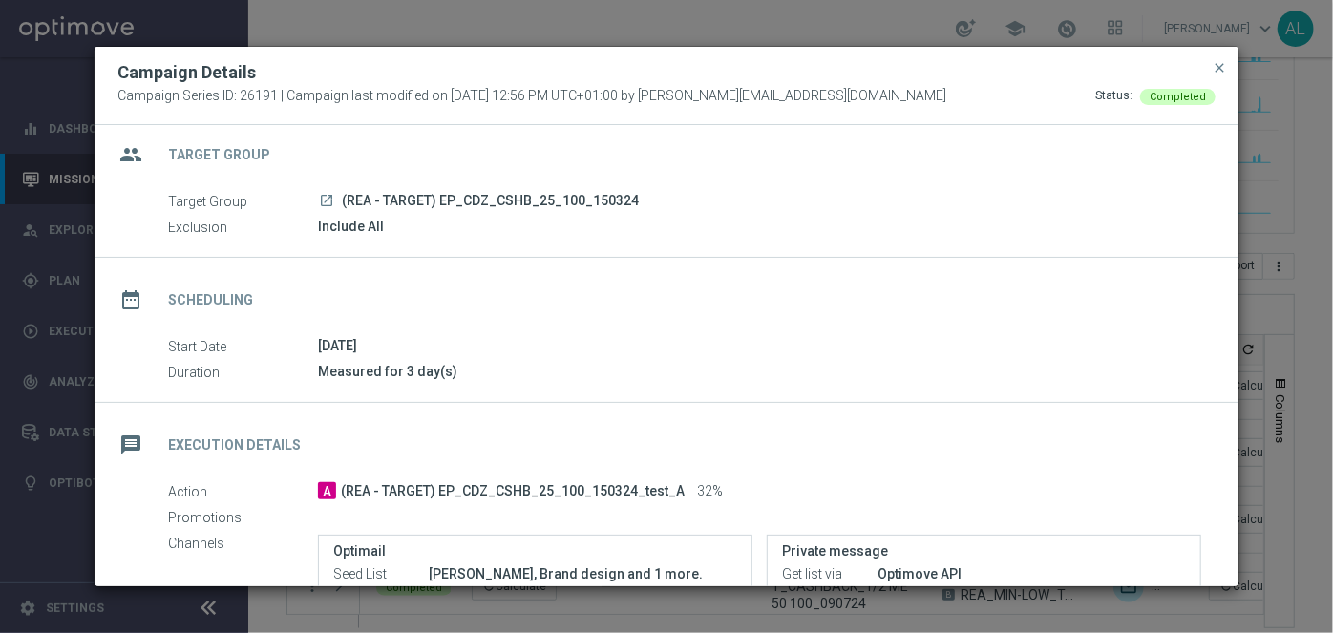
scroll to position [0, 0]
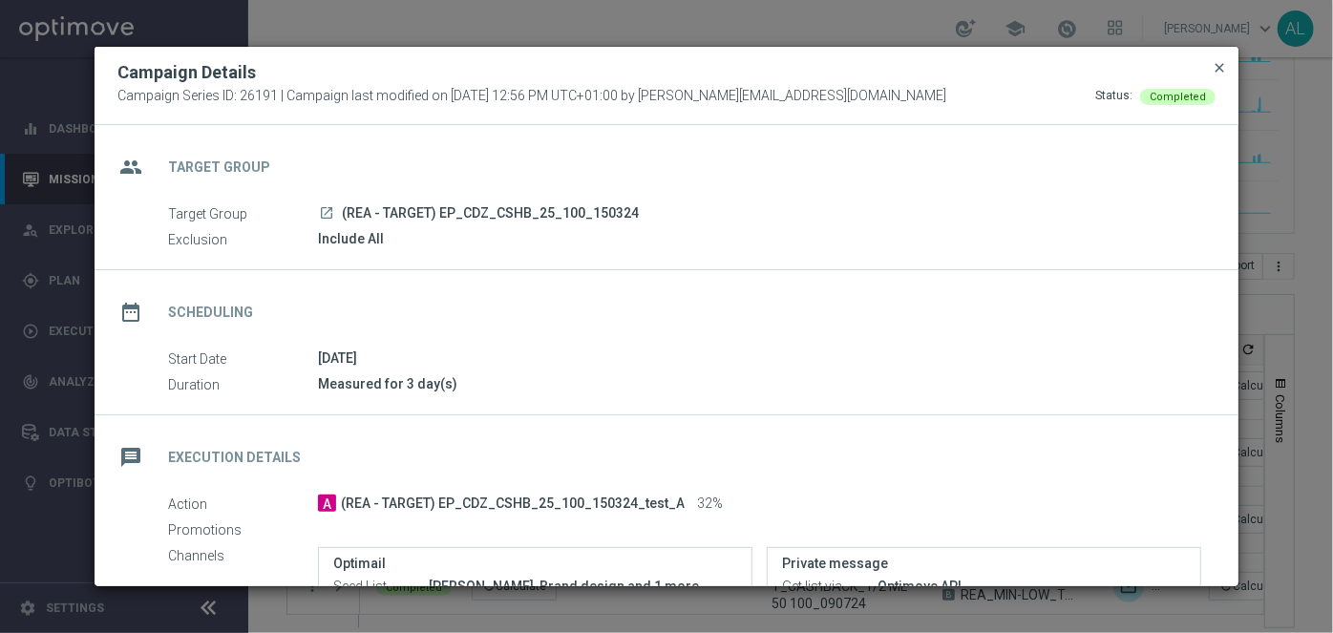
click at [1224, 72] on span "close" at bounding box center [1219, 67] width 15 height 15
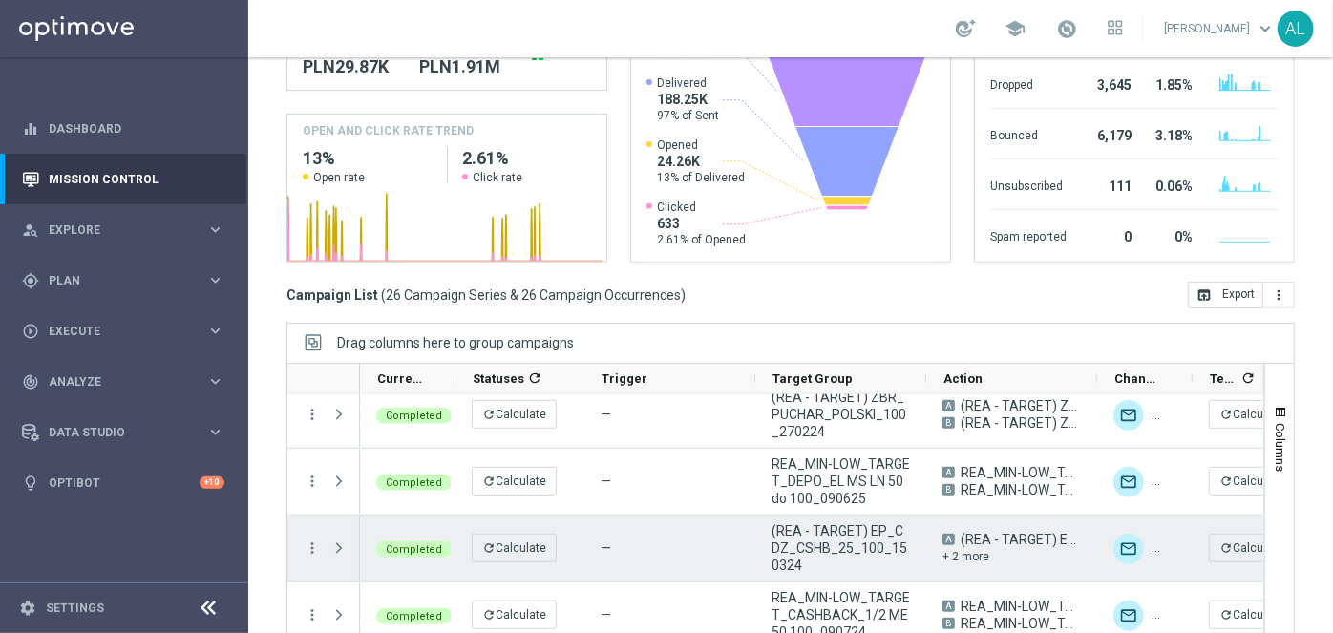
scroll to position [358, 0]
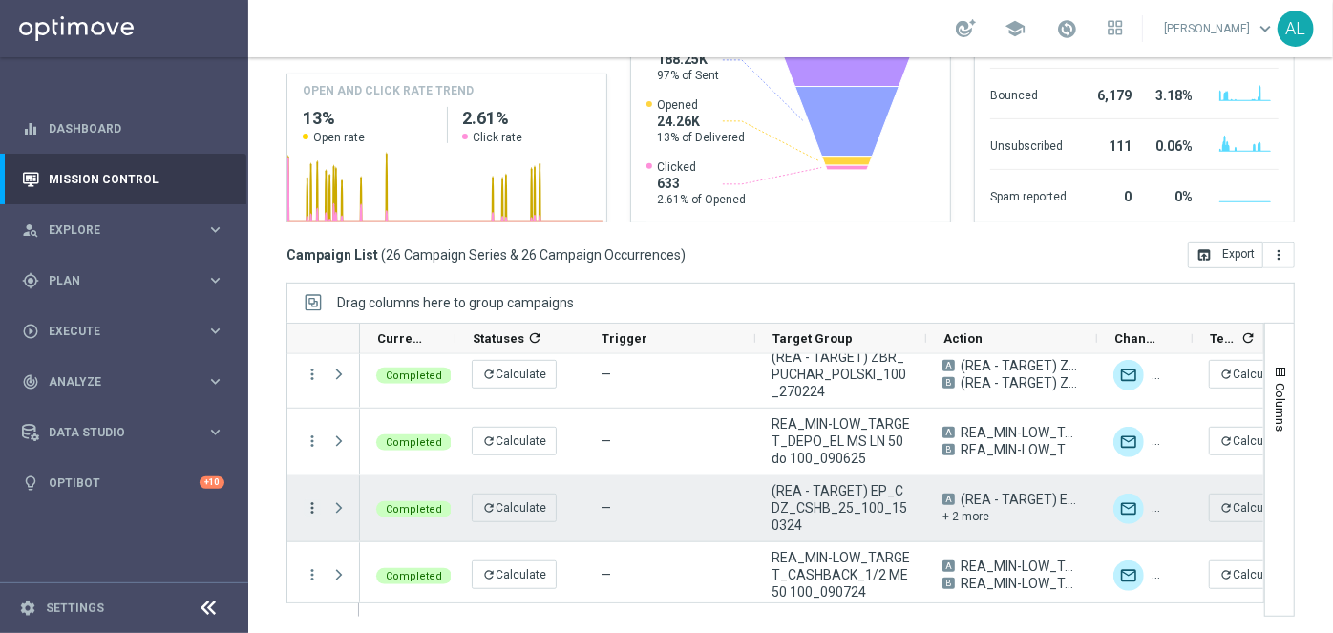
click at [318, 506] on icon "more_vert" at bounding box center [312, 507] width 17 height 17
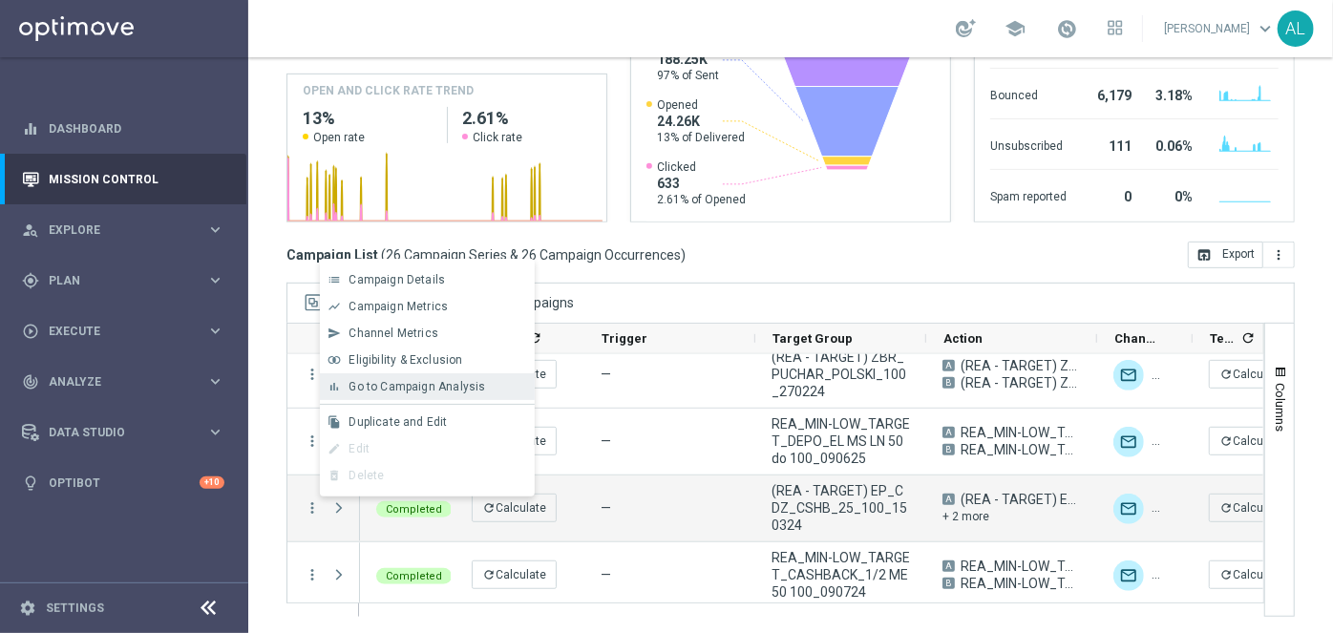
click at [451, 381] on span "Go to Campaign Analysis" at bounding box center [417, 386] width 137 height 13
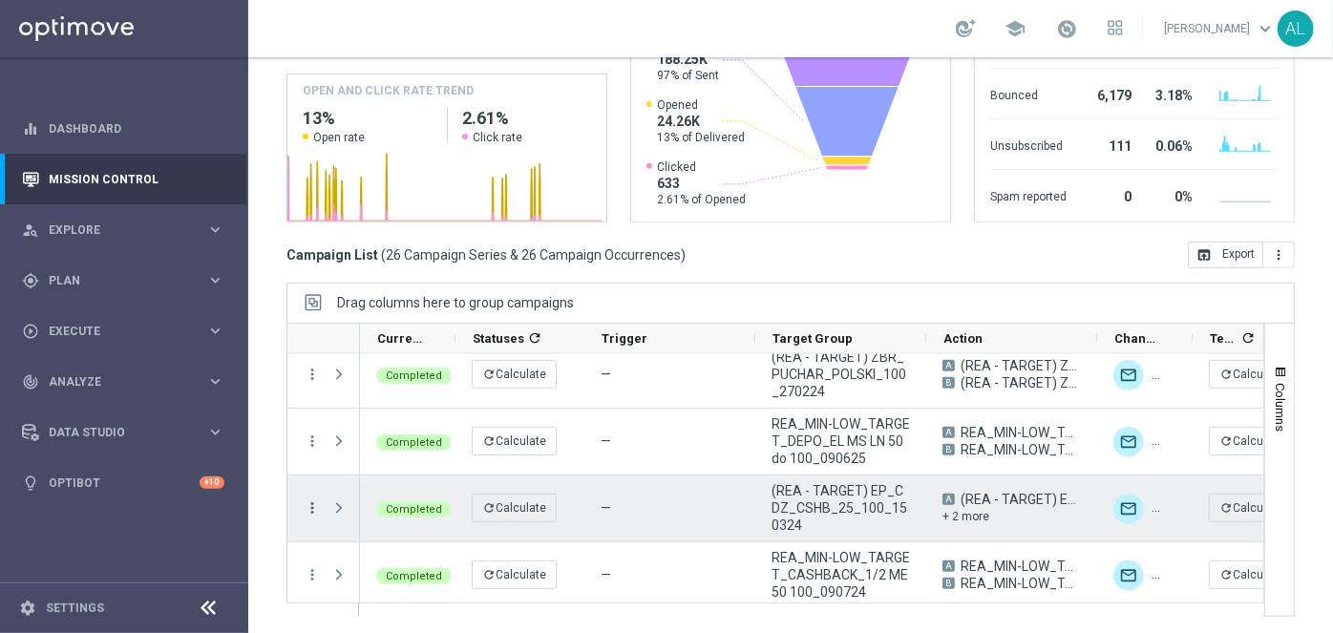
click at [304, 510] on icon "more_vert" at bounding box center [312, 507] width 17 height 17
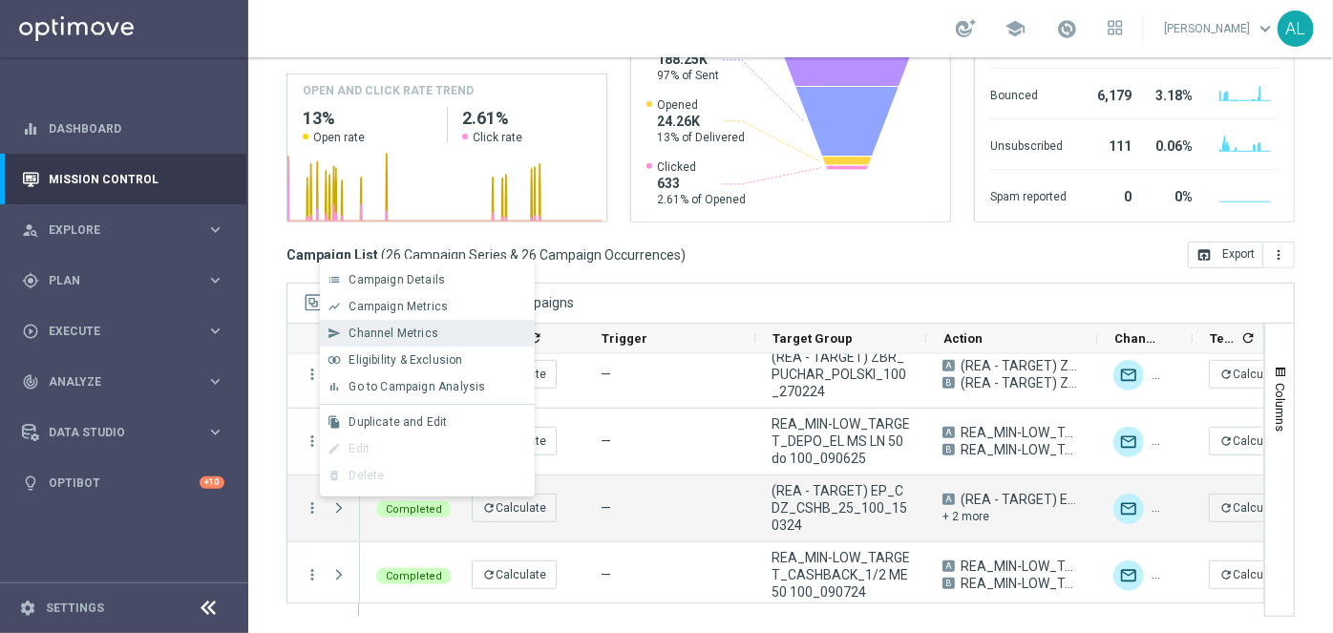
click at [447, 325] on div "send Channel Metrics" at bounding box center [427, 333] width 215 height 27
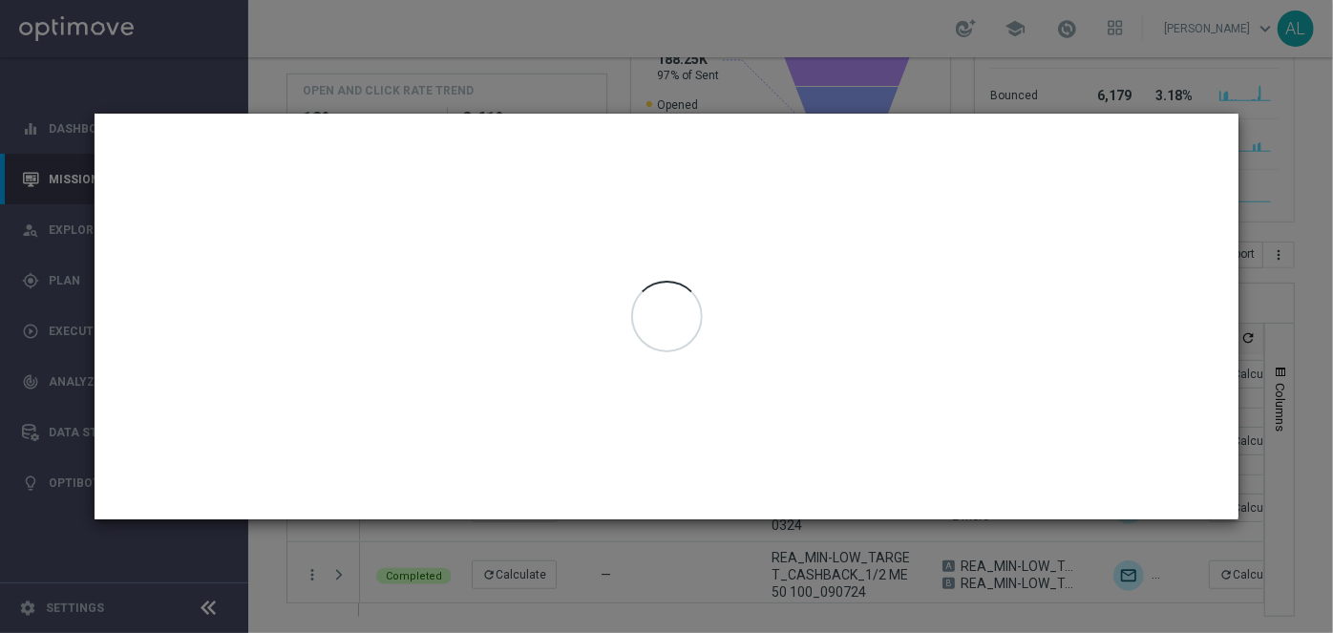
drag, startPoint x: 723, startPoint y: 24, endPoint x: 703, endPoint y: 128, distance: 106.0
click at [703, 128] on div at bounding box center [667, 316] width 1144 height 405
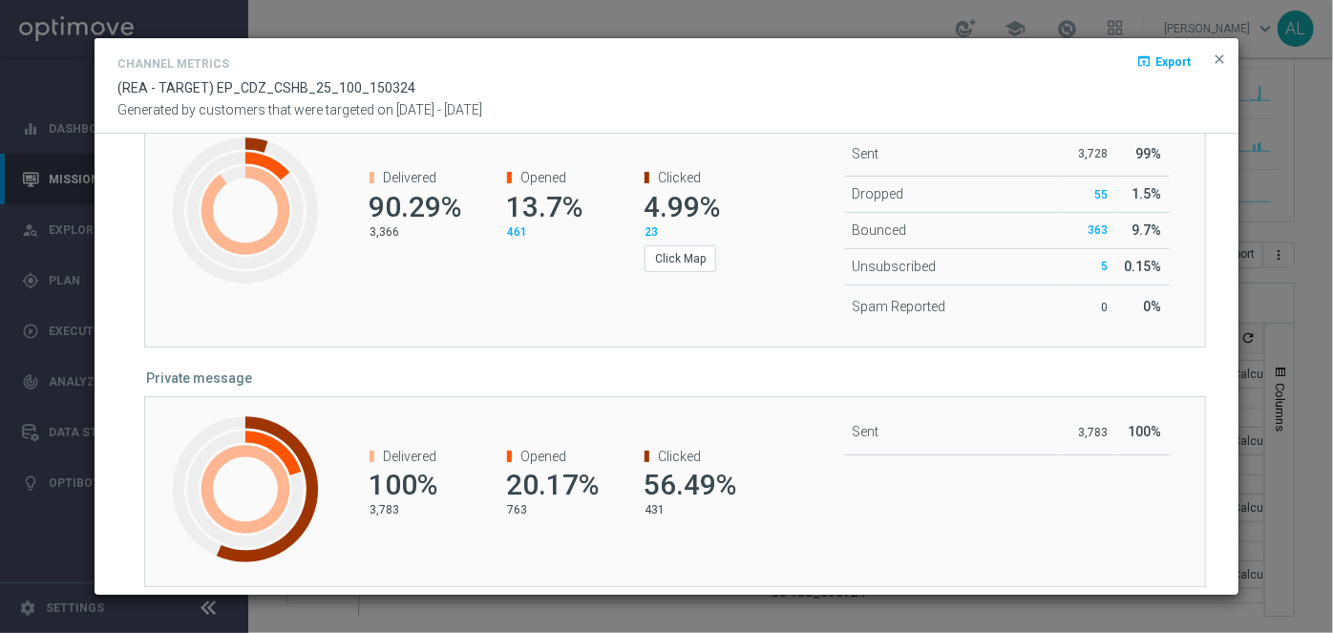
scroll to position [1224, 0]
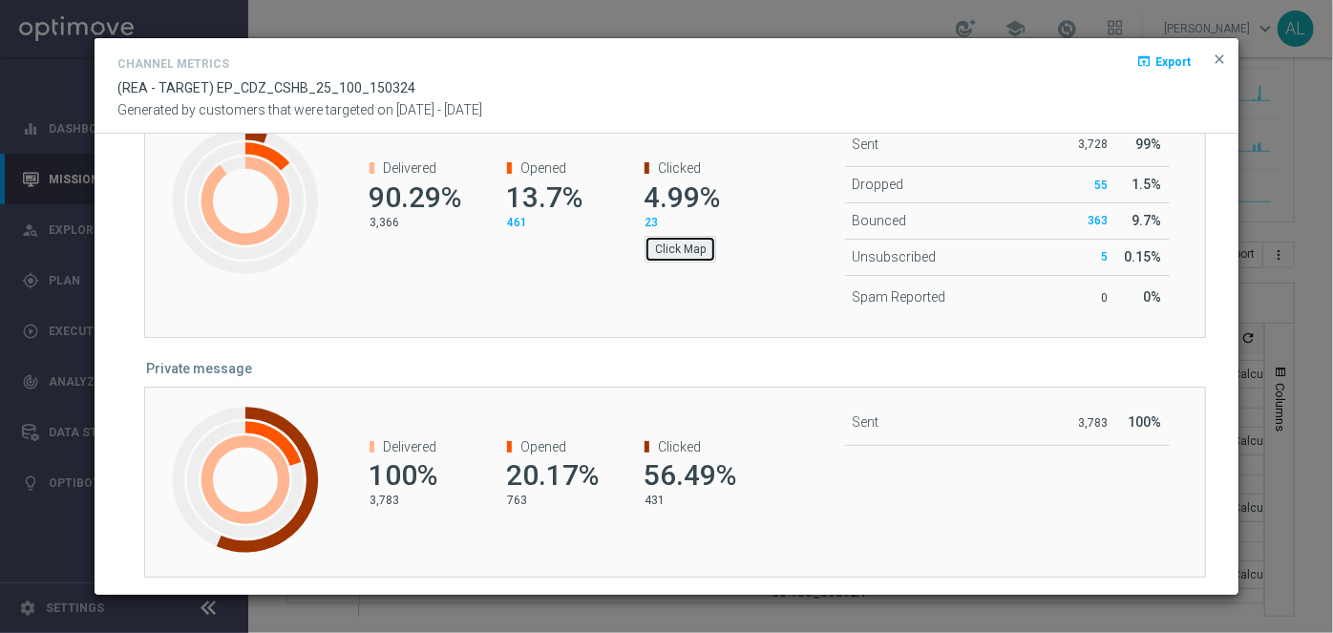
click at [678, 240] on button "Click Map" at bounding box center [681, 249] width 72 height 27
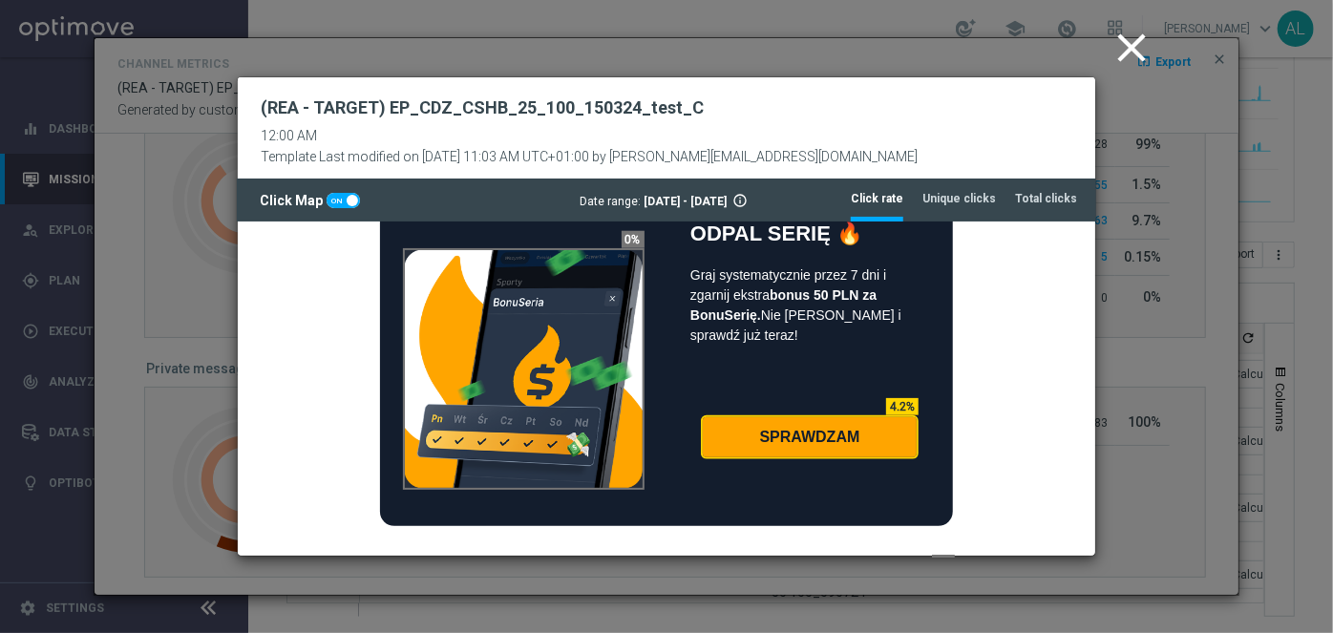
scroll to position [1128, 0]
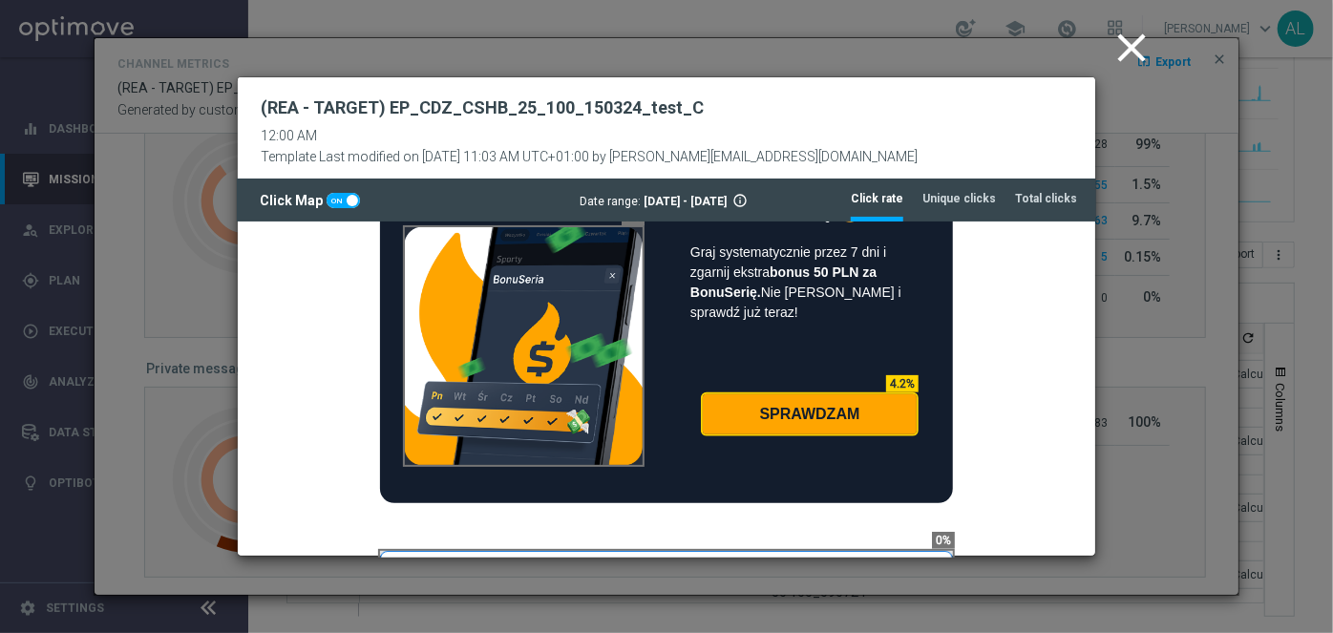
click at [1127, 46] on icon "close" at bounding box center [1132, 48] width 48 height 48
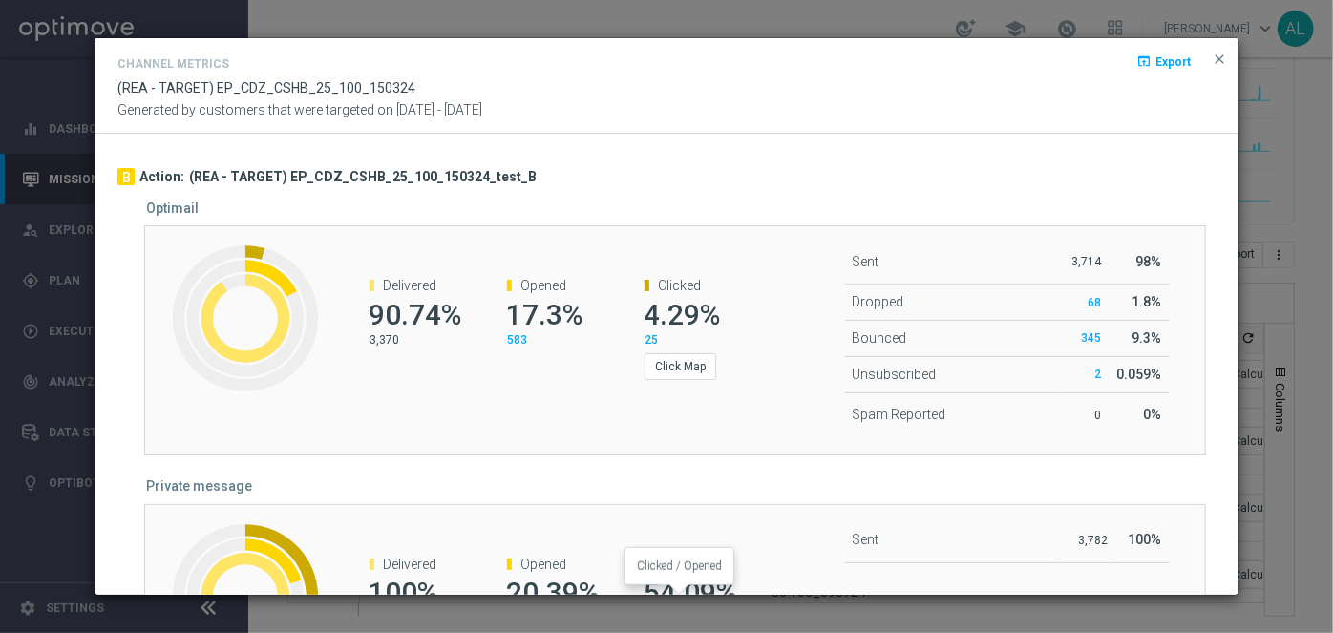
scroll to position [529, 0]
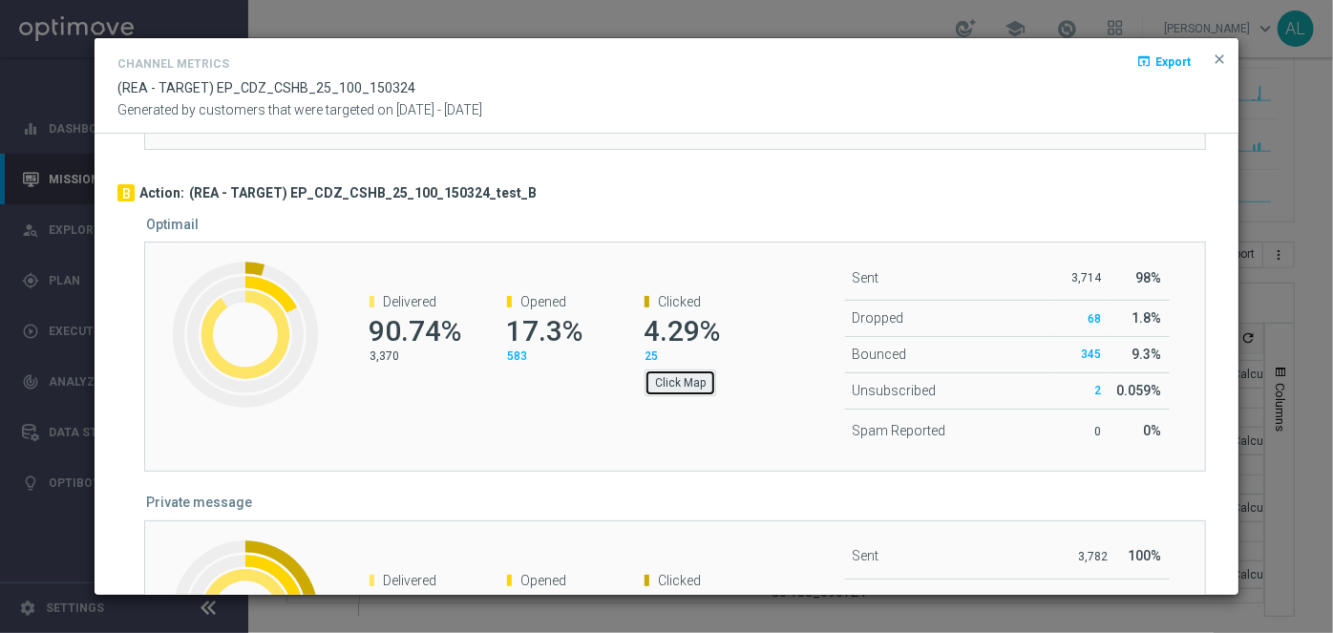
click at [678, 371] on button "Click Map" at bounding box center [681, 383] width 72 height 27
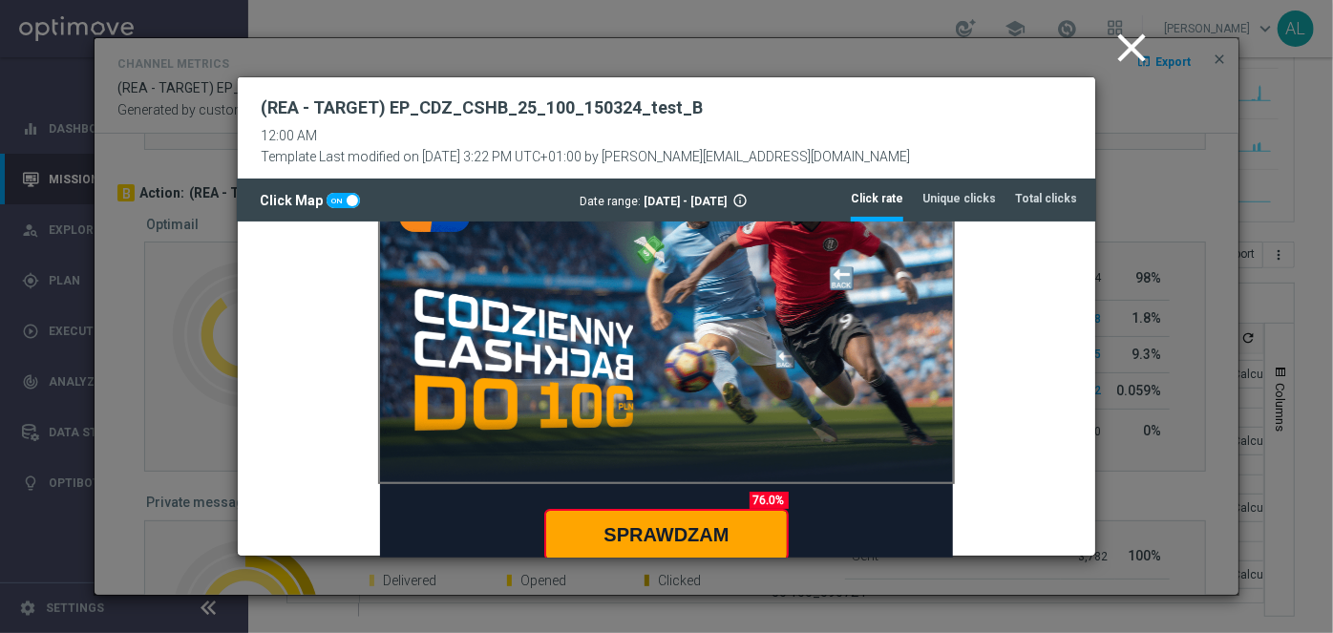
scroll to position [86, 0]
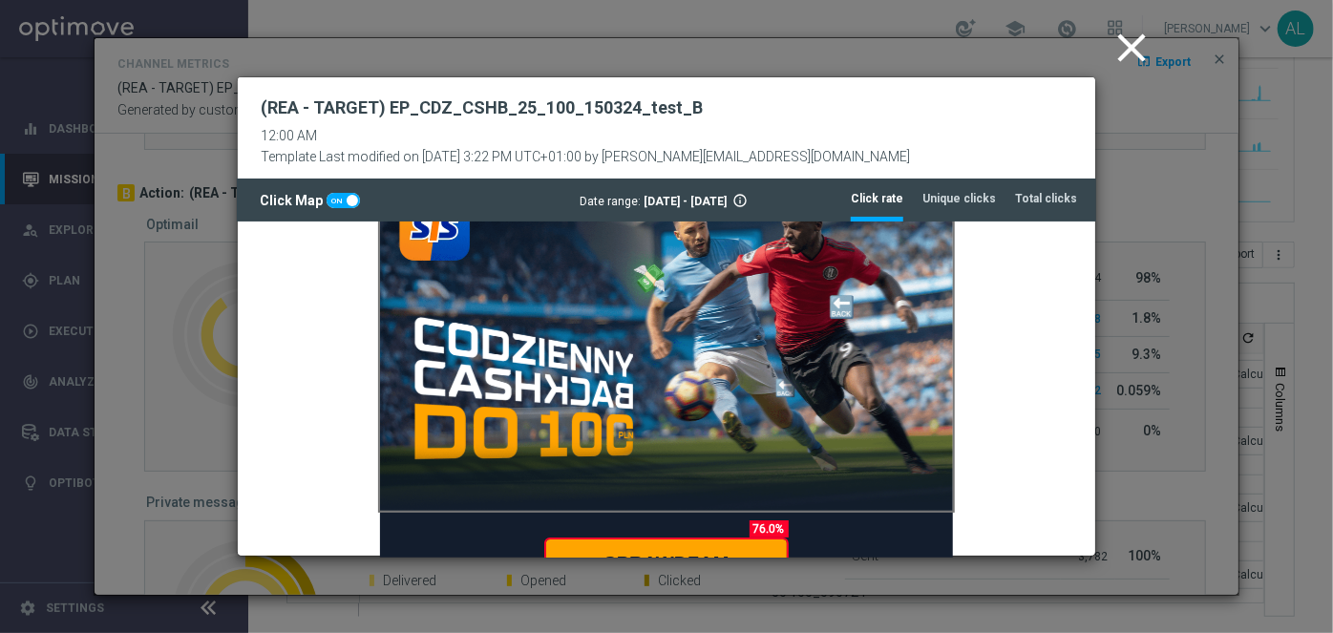
click at [1138, 28] on icon "close" at bounding box center [1132, 48] width 48 height 48
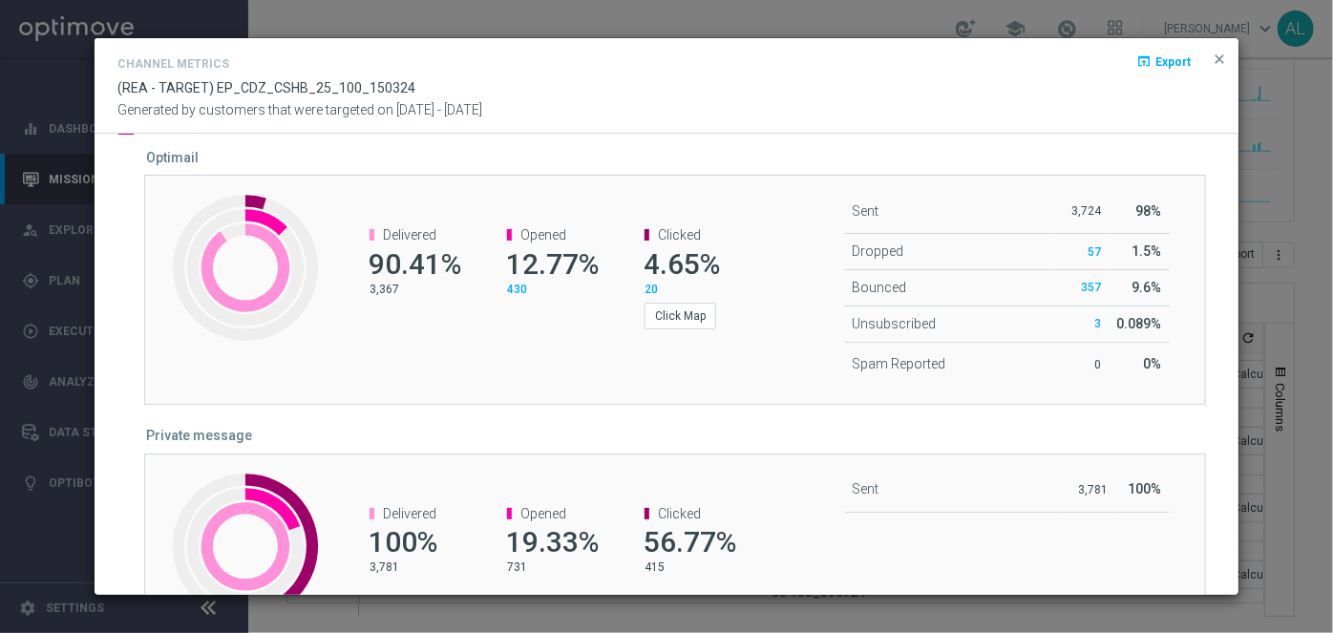
scroll to position [9, 0]
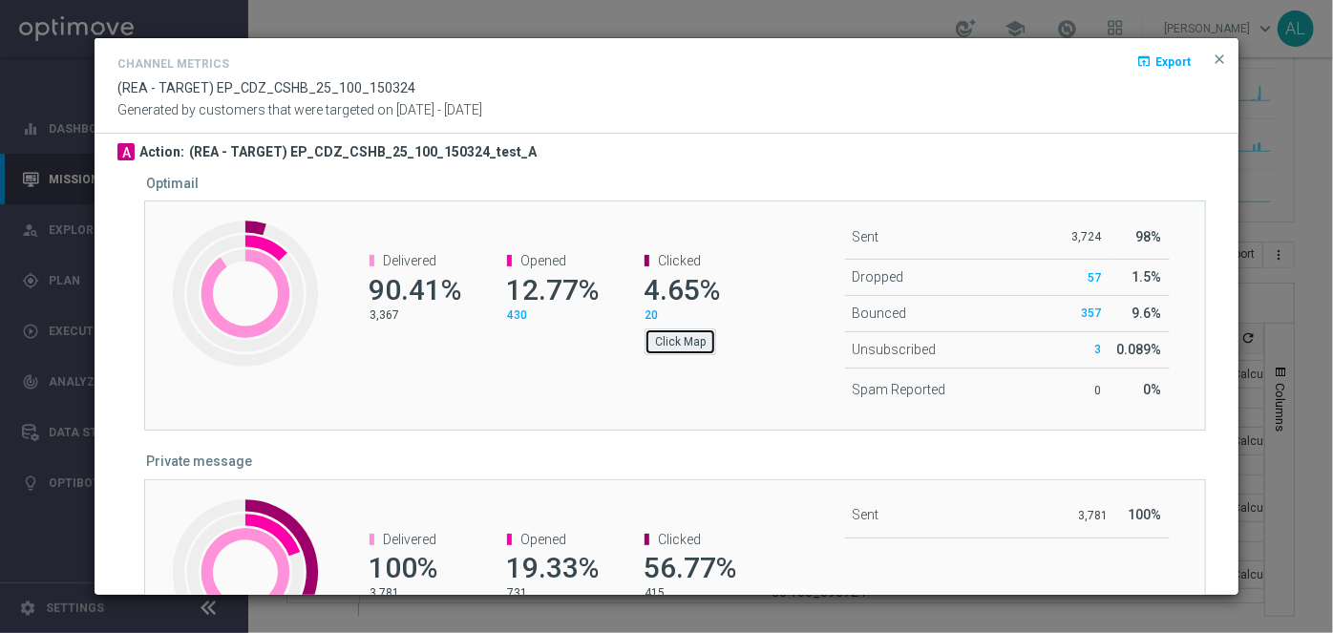
click at [654, 334] on button "Click Map" at bounding box center [681, 341] width 72 height 27
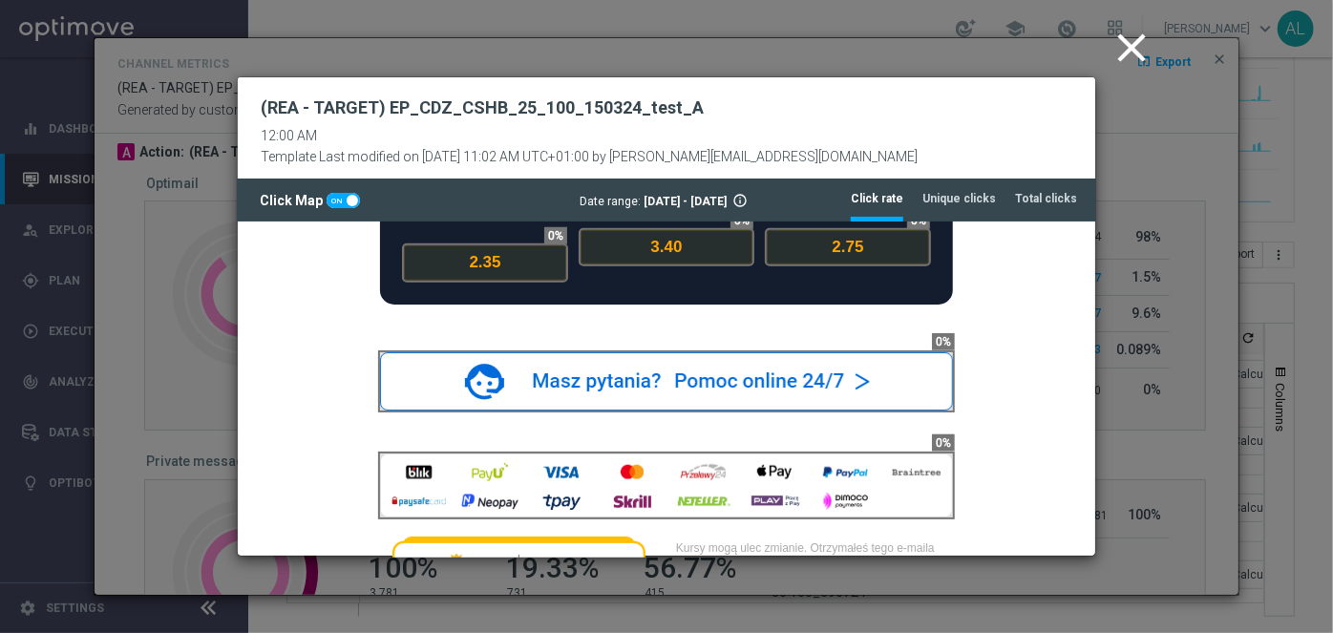
scroll to position [955, 0]
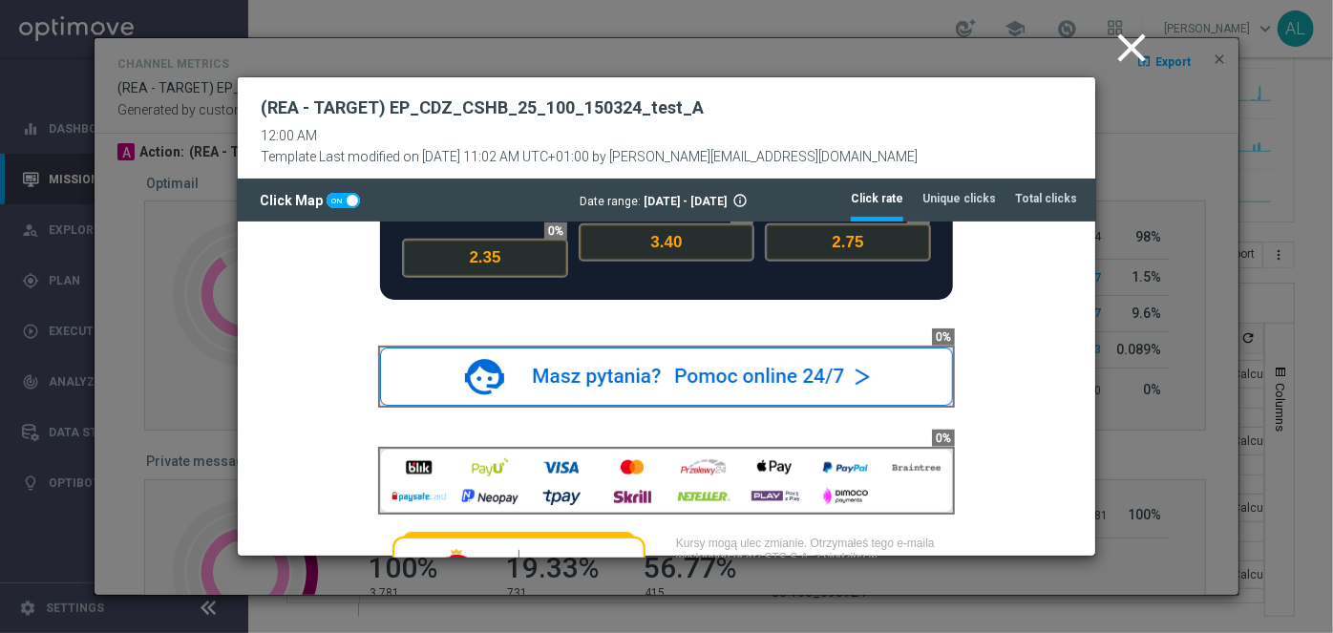
click at [1129, 59] on icon "close" at bounding box center [1132, 48] width 48 height 48
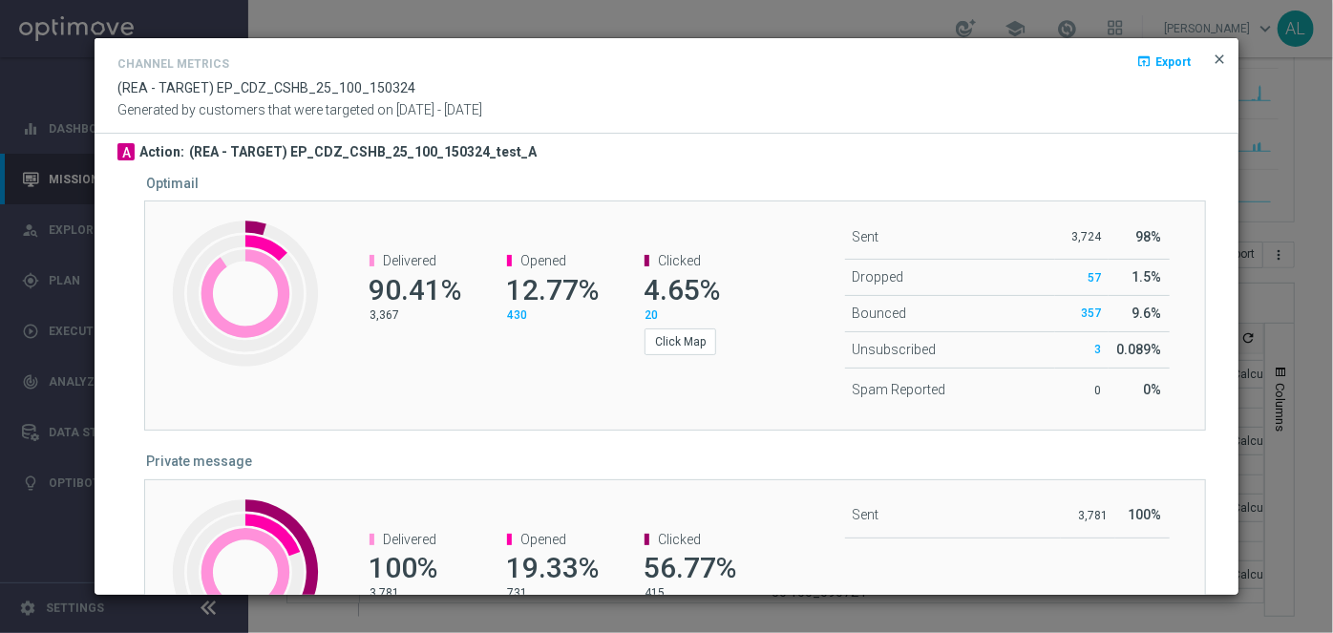
click at [1219, 60] on span "close" at bounding box center [1219, 59] width 15 height 15
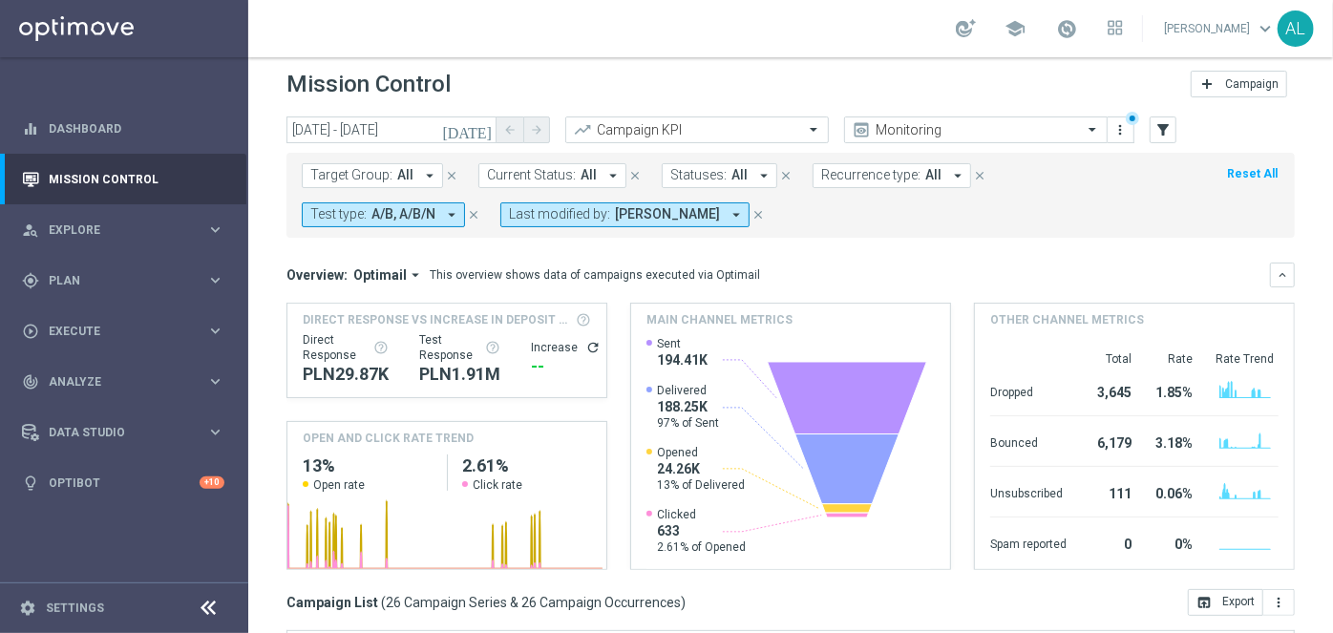
scroll to position [0, 0]
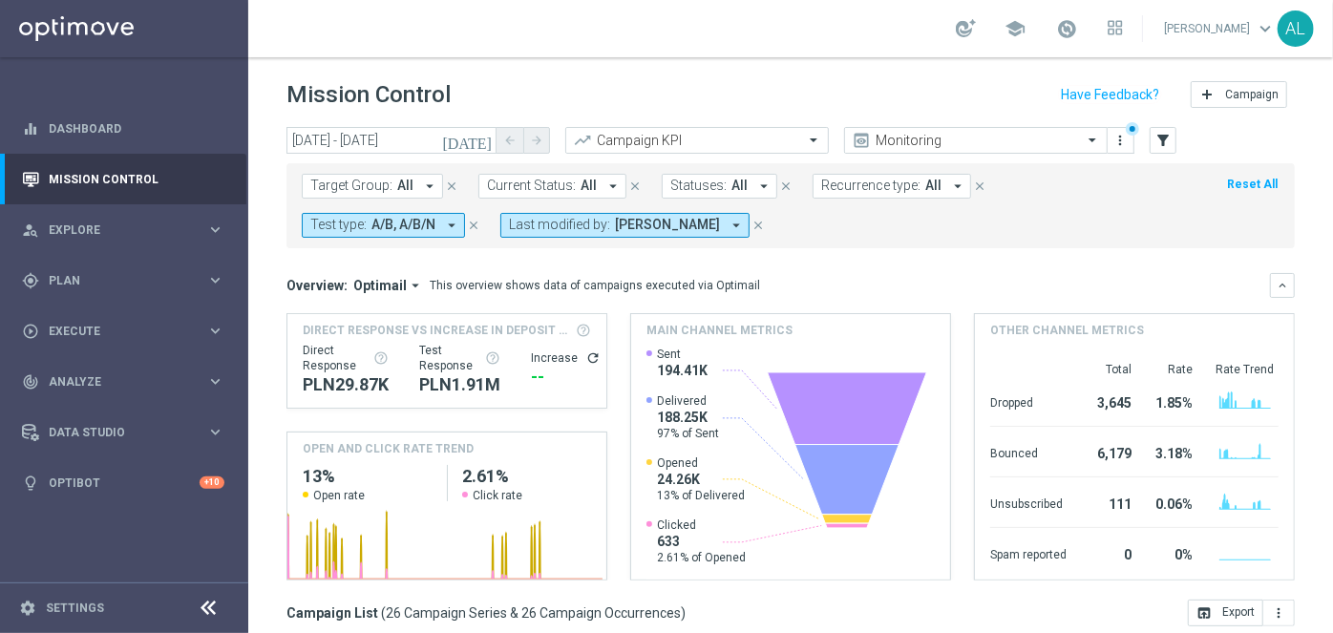
click at [349, 218] on span "Test type:" at bounding box center [338, 225] width 56 height 16
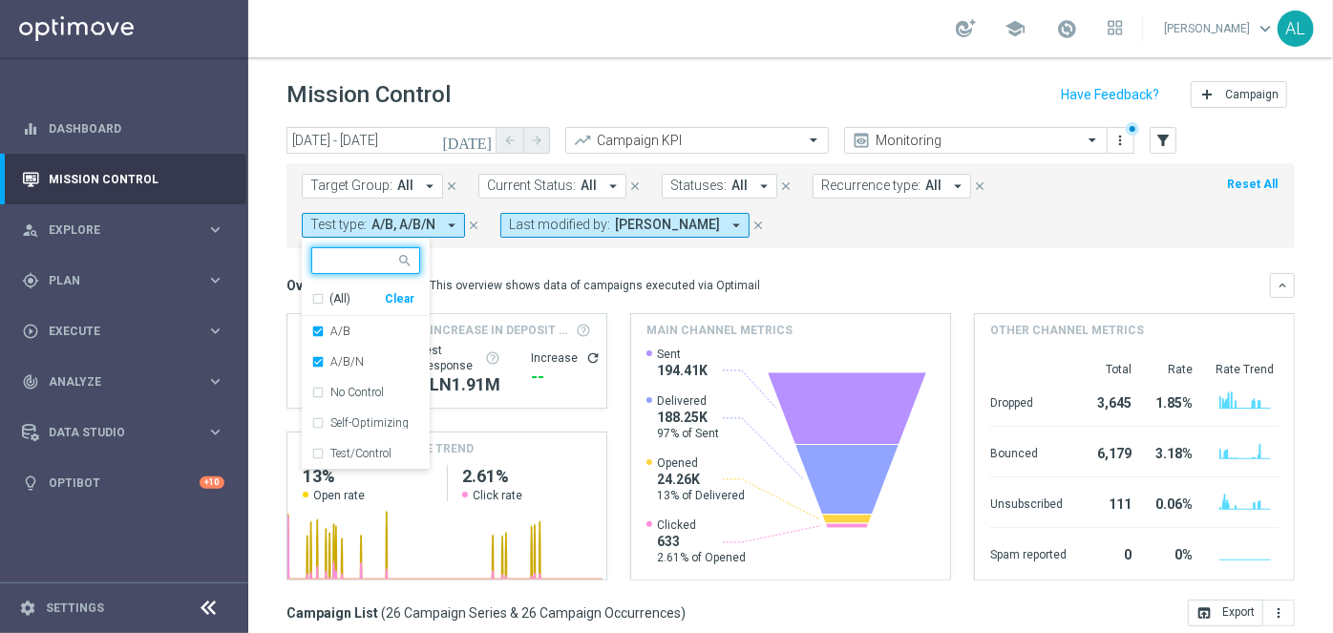
click at [0, 0] on div "Clear" at bounding box center [0, 0] width 0 height 0
click at [537, 269] on mini-dashboard "Overview: Optimail arrow_drop_down This overview shows data of campaigns execut…" at bounding box center [790, 423] width 1008 height 351
click at [701, 222] on form "Target Group: All arrow_drop_down close Current Status: All arrow_drop_down clo…" at bounding box center [748, 206] width 893 height 64
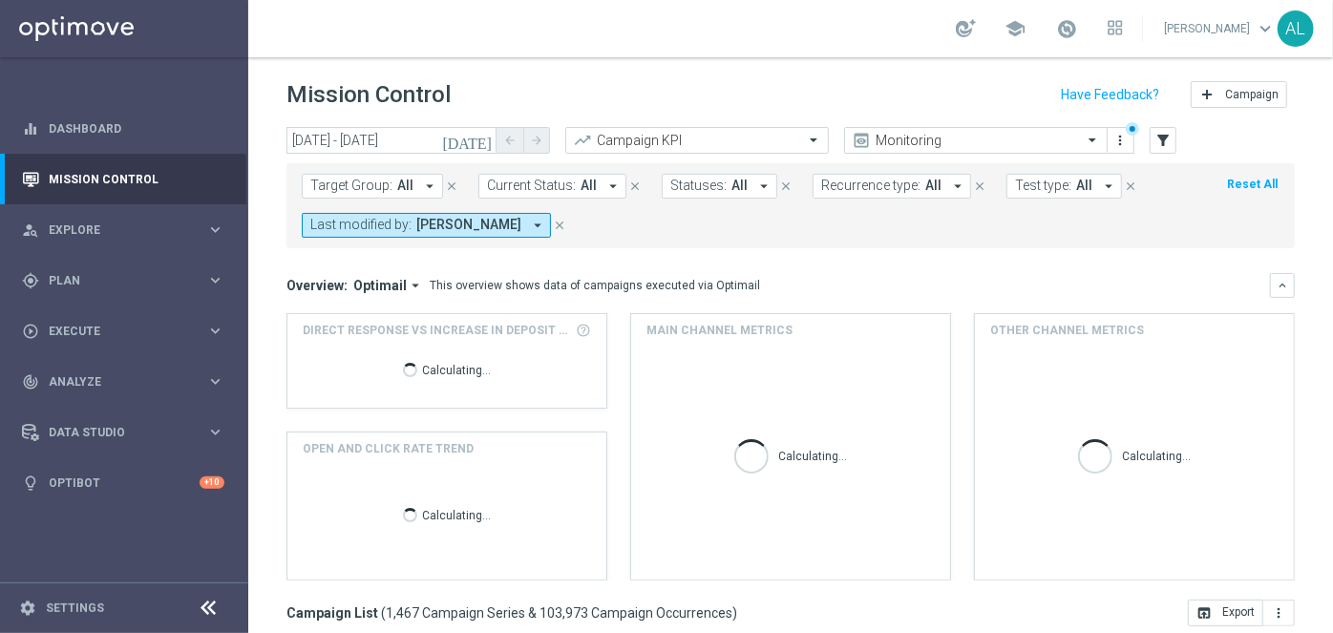
click at [812, 232] on form "Target Group: All arrow_drop_down close Current Status: All arrow_drop_down clo…" at bounding box center [748, 206] width 893 height 64
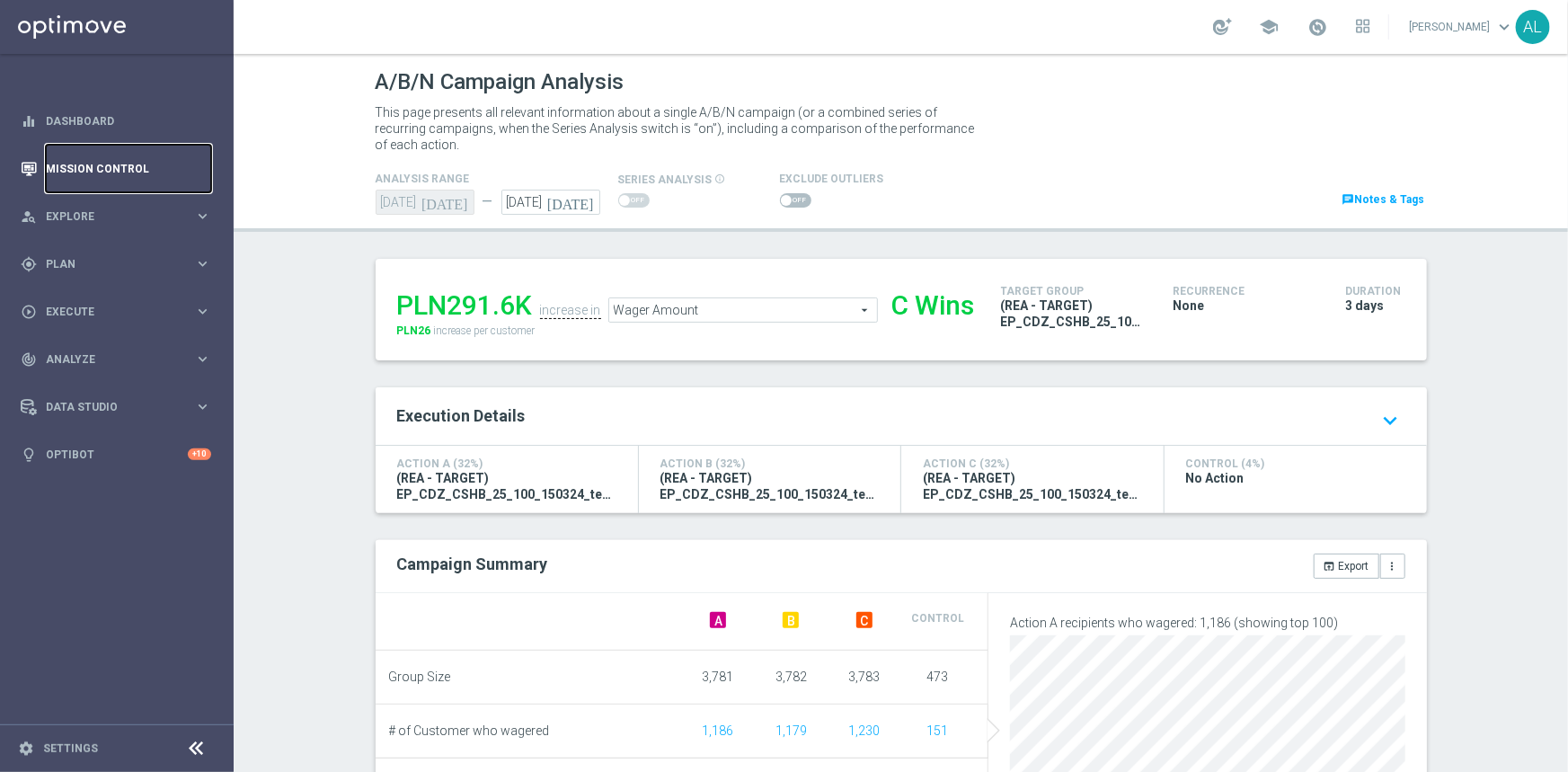
click at [99, 183] on link "Mission Control" at bounding box center [129, 169] width 166 height 48
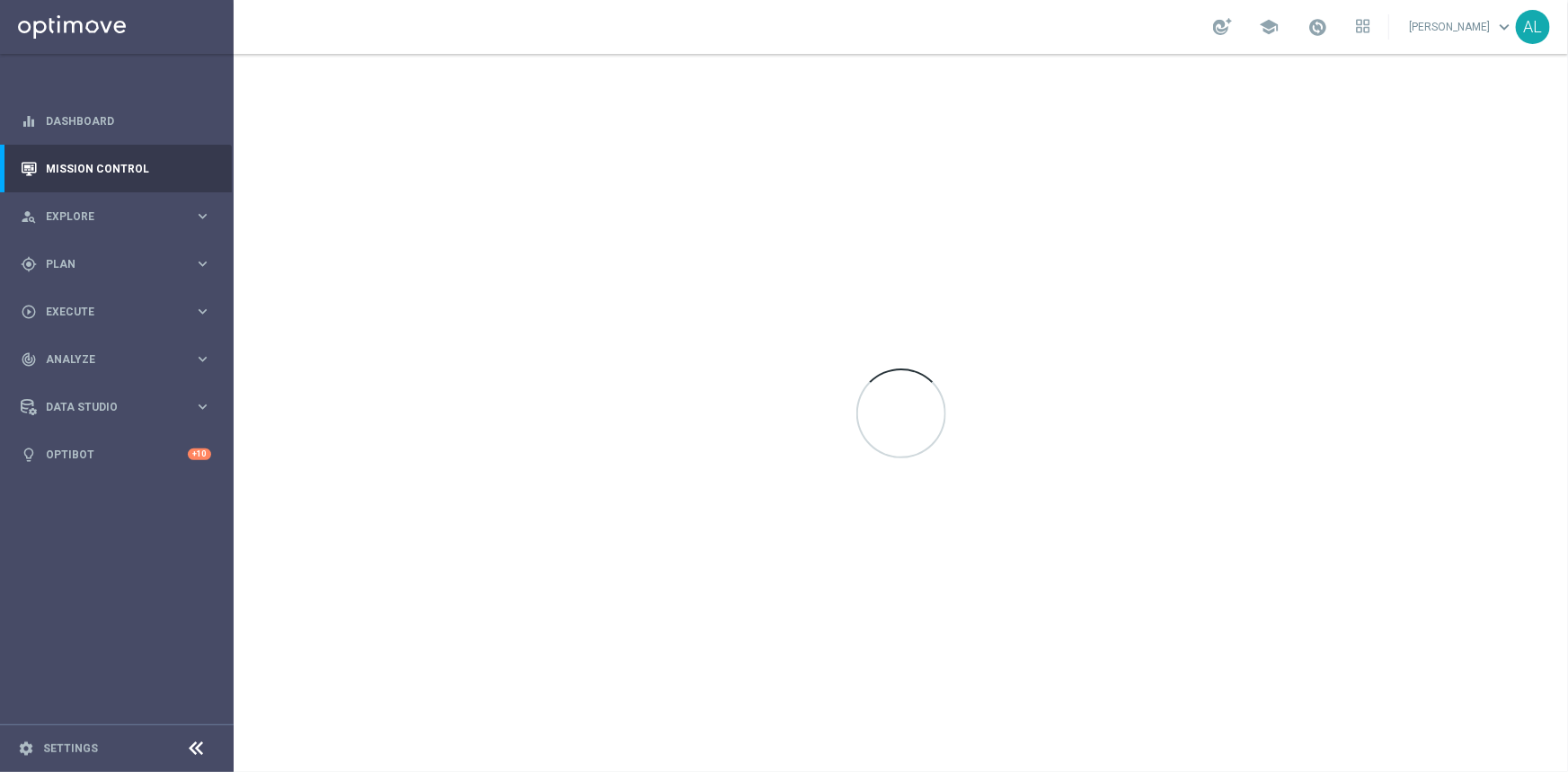
click at [1254, 29] on span "keyboard_arrow_down" at bounding box center [1504, 26] width 20 height 20
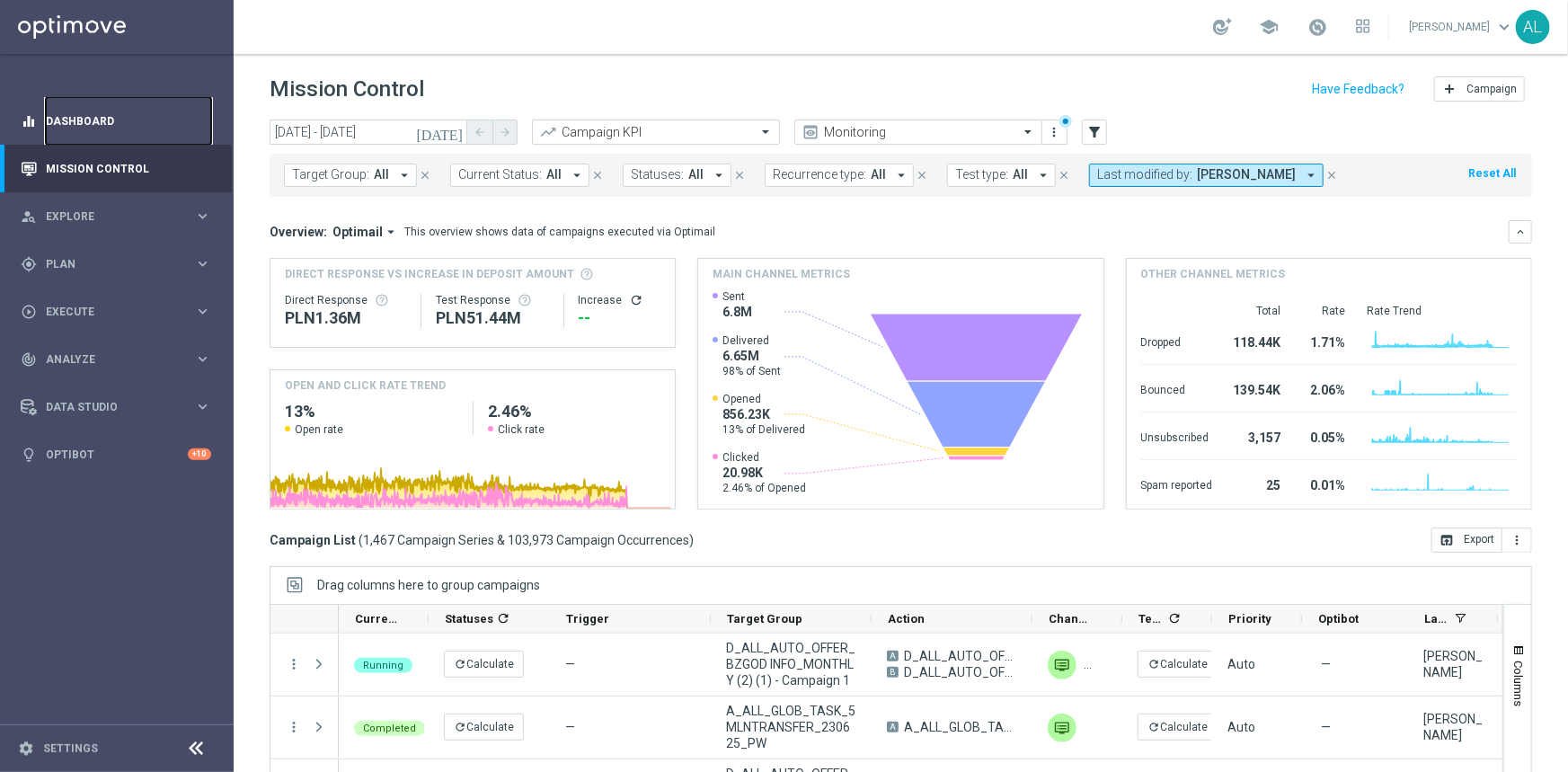
click at [133, 126] on link "Dashboard" at bounding box center [129, 121] width 166 height 48
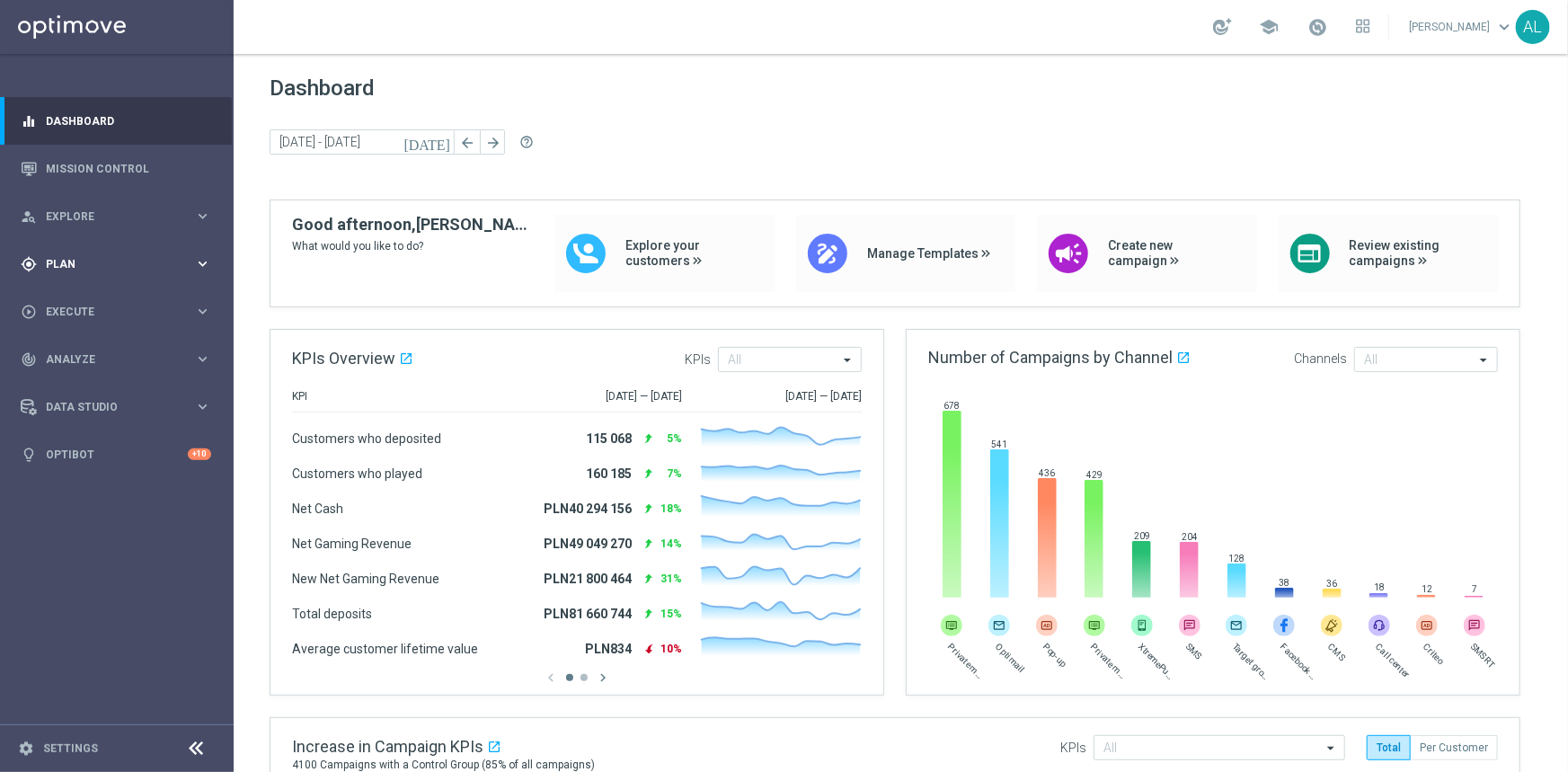
click at [98, 269] on span "Plan" at bounding box center [120, 264] width 149 height 10
click at [78, 358] on span "Templates" at bounding box center [112, 354] width 129 height 10
click at [89, 383] on link "Optimail" at bounding box center [120, 381] width 131 height 14
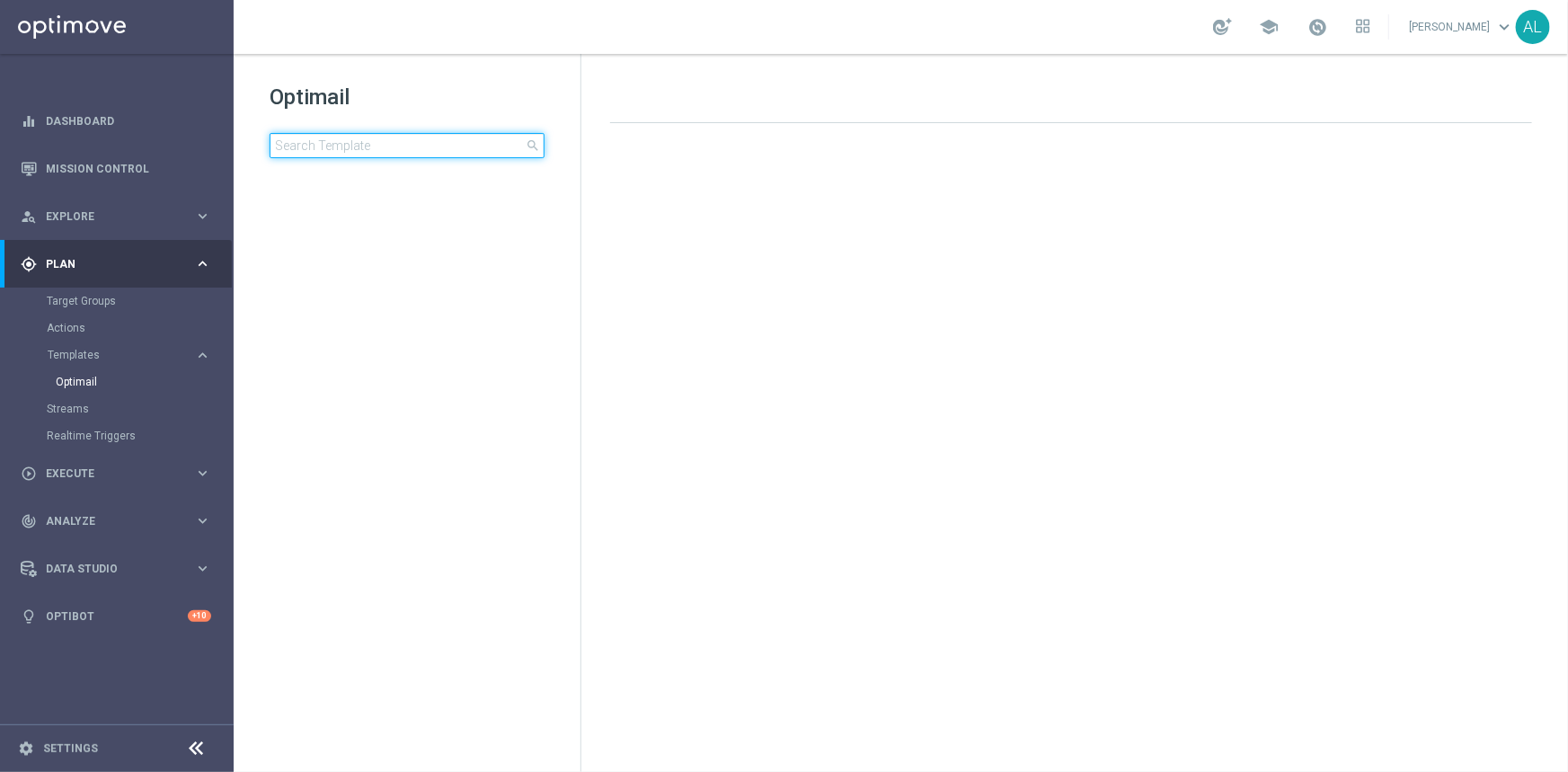
click at [404, 147] on input at bounding box center [407, 145] width 275 height 25
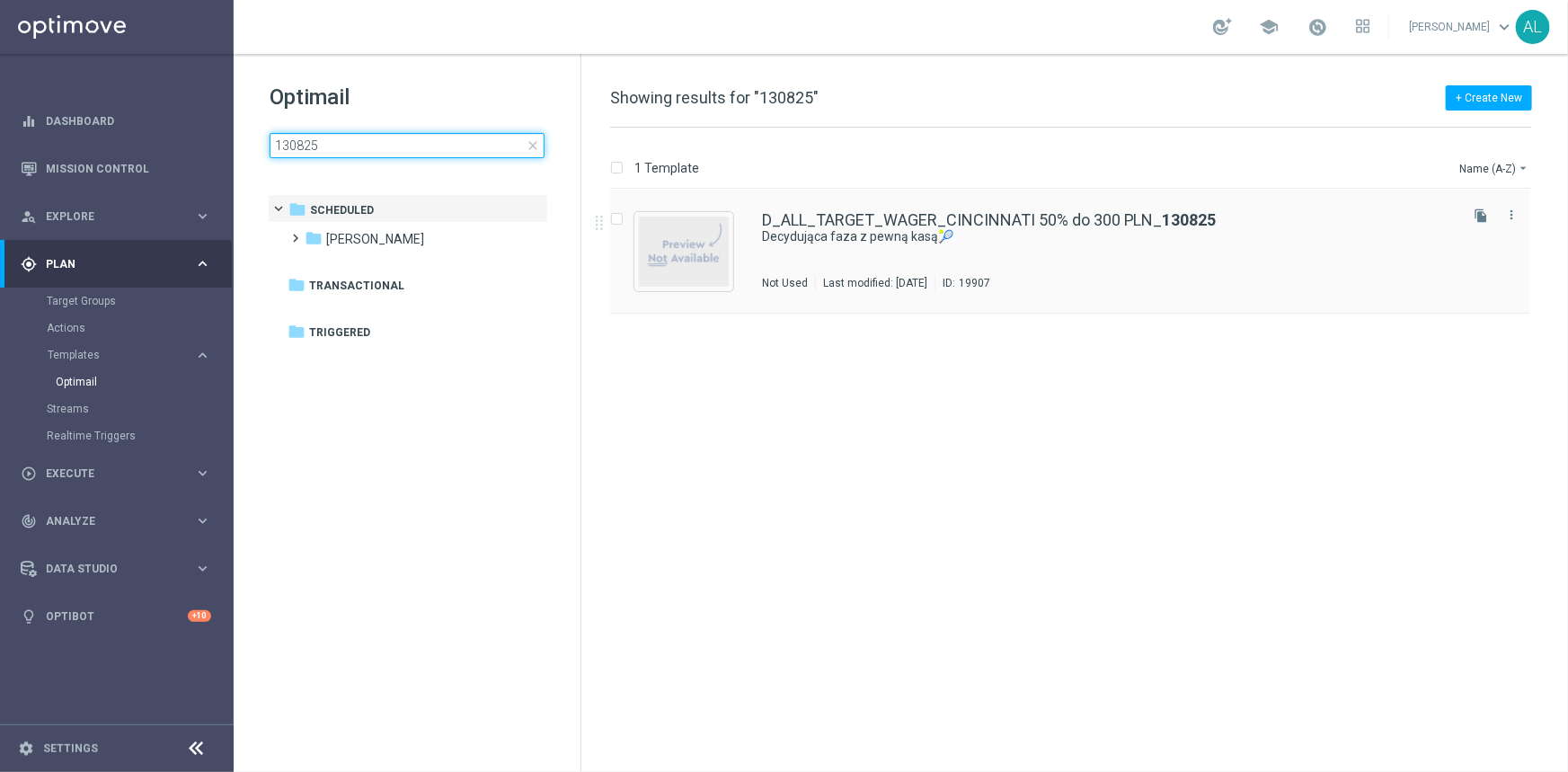
type input "130825"
click at [817, 200] on div "D_ALL_TARGET_WAGER_CINCINNATI 50% do 300 PLN_ 130825 Decydująca faza z pewną ka…" at bounding box center [1070, 251] width 920 height 124
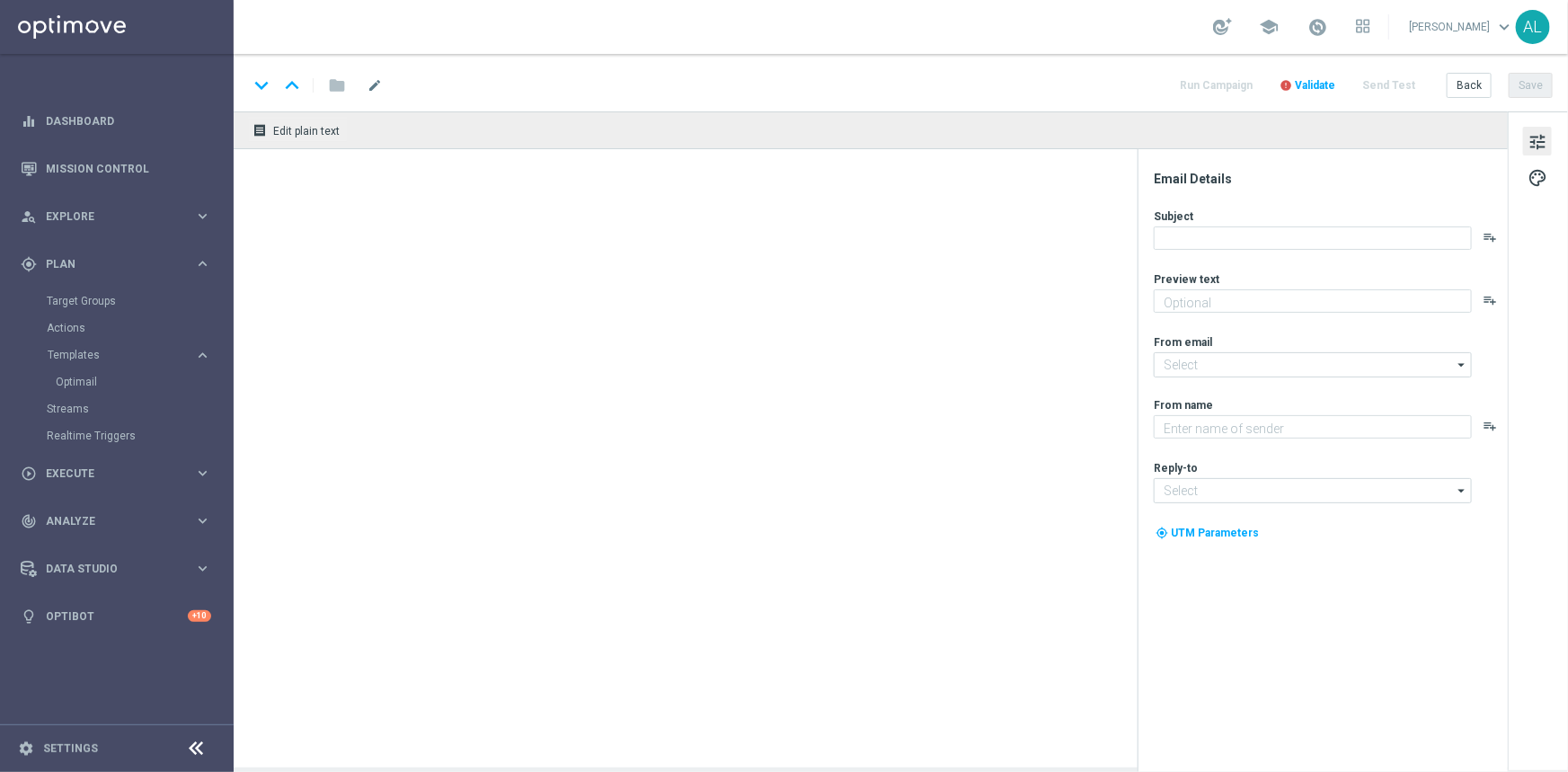
type textarea "Graj i zgarnij nawet 300 zł ekstra! 💸"
type input "[EMAIL_ADDRESS][DOMAIN_NAME]"
type textarea "STS"
type input "[EMAIL_ADDRESS][DOMAIN_NAME]"
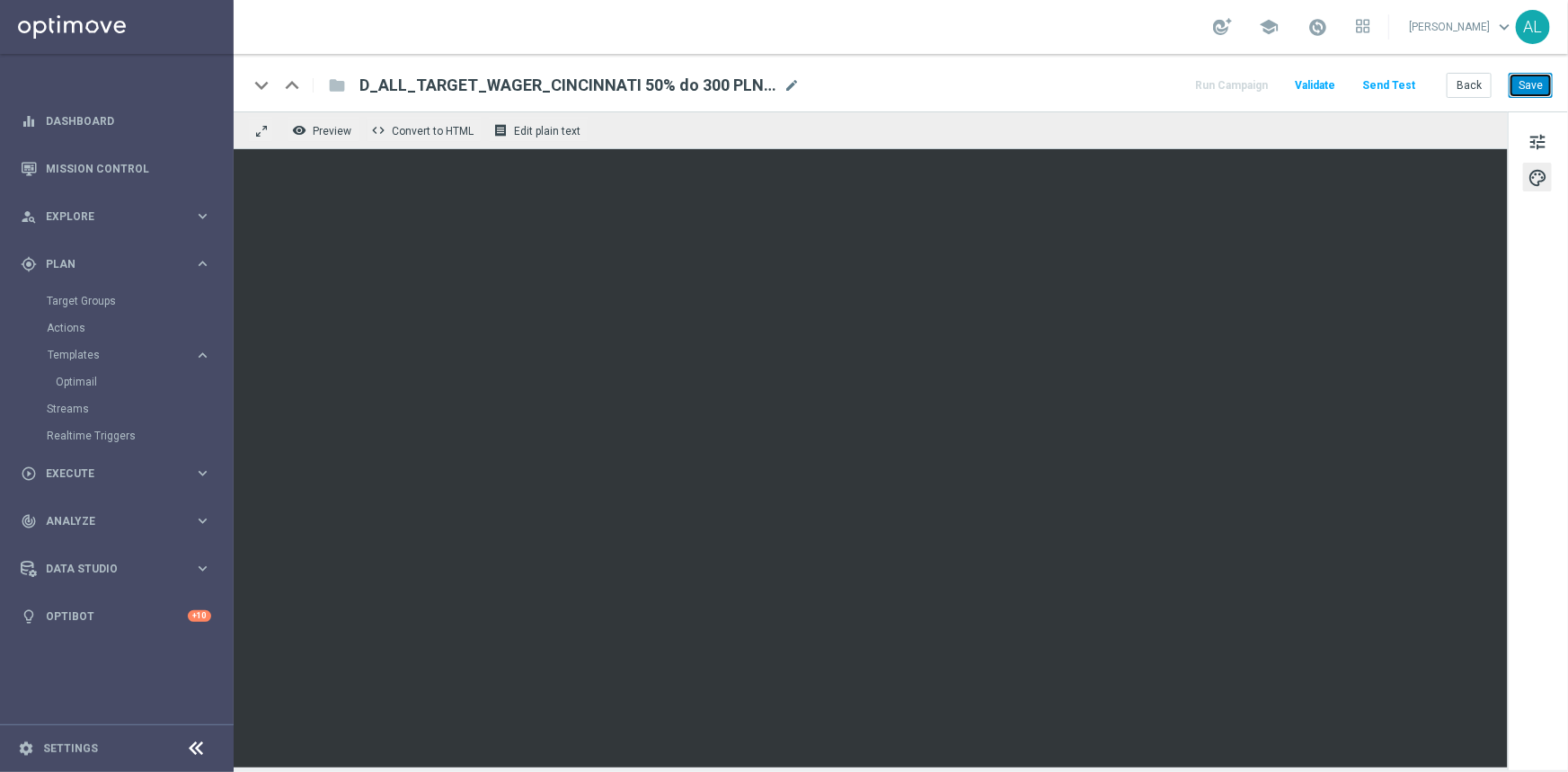
click at [1254, 81] on button "Save" at bounding box center [1530, 85] width 44 height 25
click at [1254, 86] on button "Save" at bounding box center [1530, 85] width 44 height 25
click at [1254, 87] on button "Save" at bounding box center [1530, 85] width 44 height 25
click at [1254, 78] on button "Save" at bounding box center [1530, 85] width 44 height 25
